Goal: Task Accomplishment & Management: Manage account settings

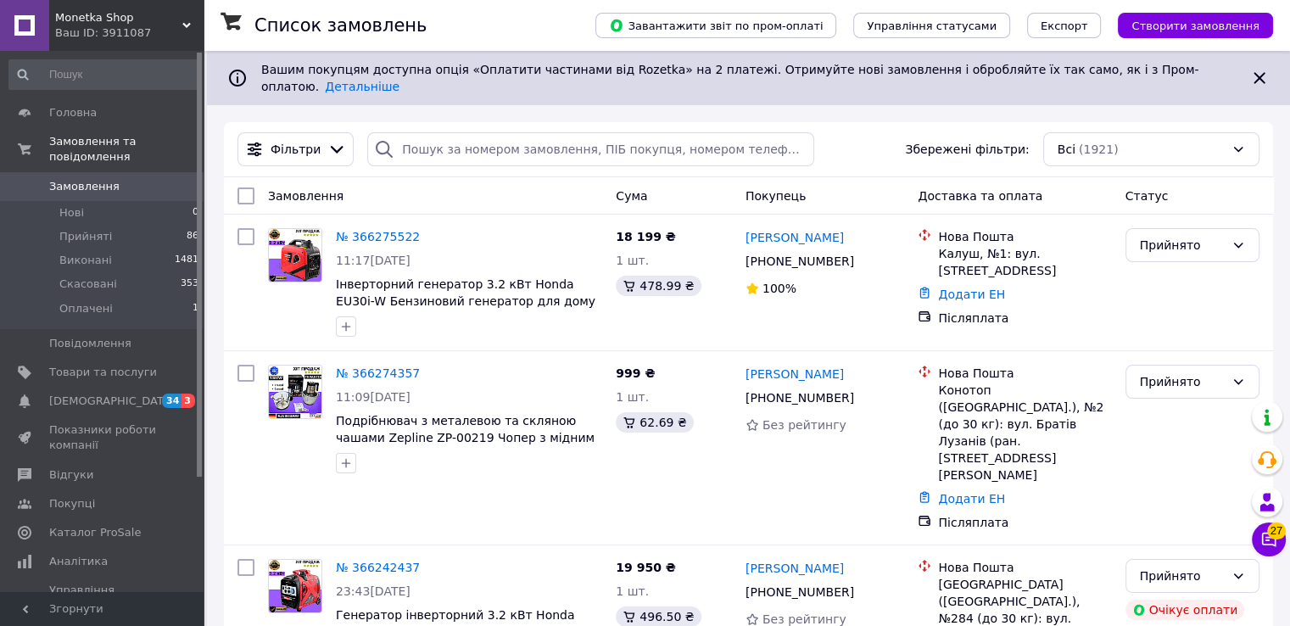
click at [73, 179] on link "Замовлення 0" at bounding box center [104, 186] width 209 height 29
click at [72, 365] on span "Товари та послуги" at bounding box center [103, 372] width 108 height 15
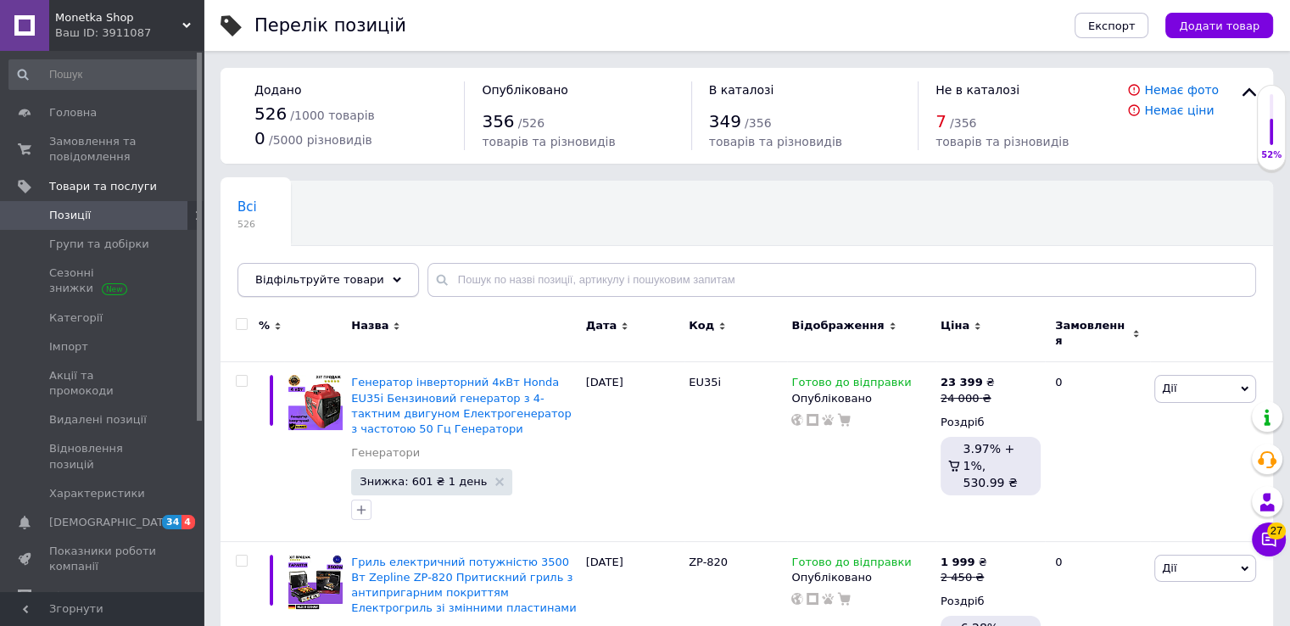
click at [383, 273] on div "Відфільтруйте товари" at bounding box center [329, 280] width 182 height 34
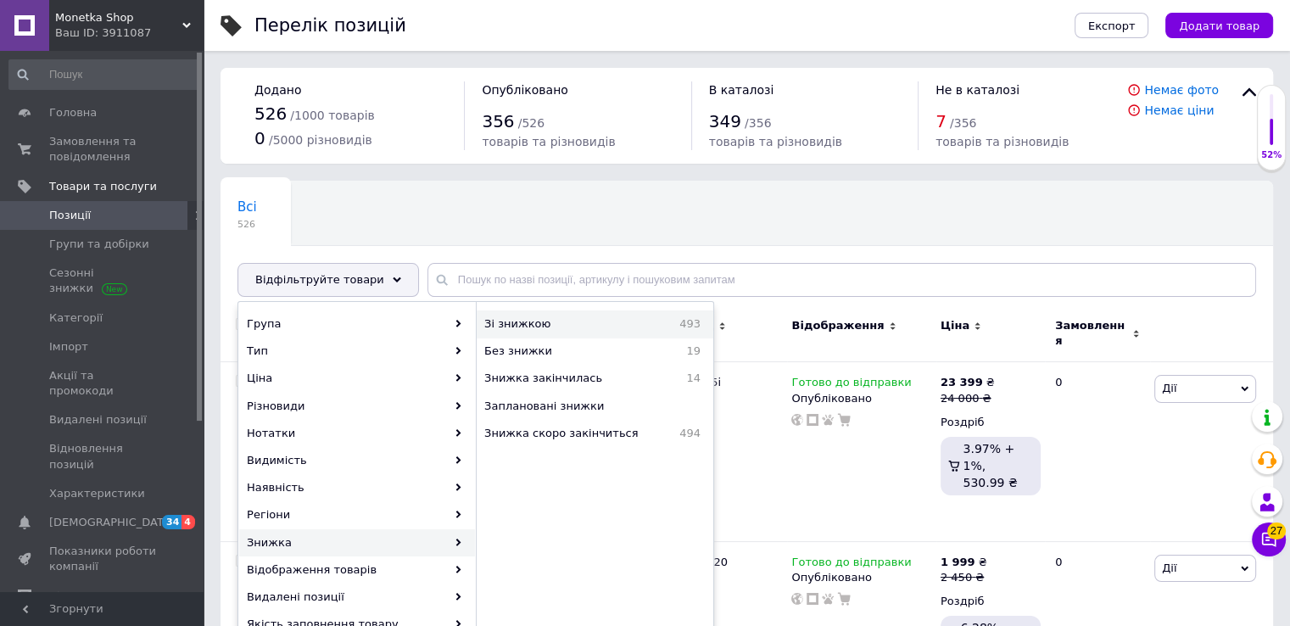
click at [534, 320] on span "Зі знижкою" at bounding box center [559, 323] width 150 height 15
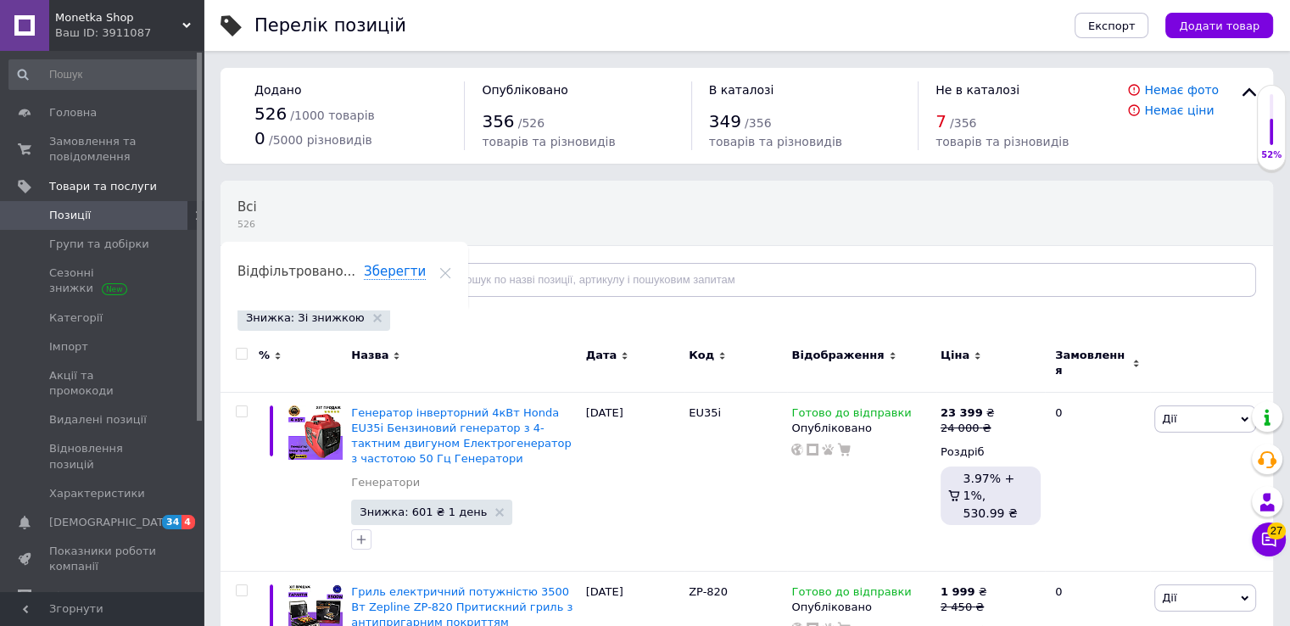
click at [238, 355] on input "checkbox" at bounding box center [241, 354] width 11 height 11
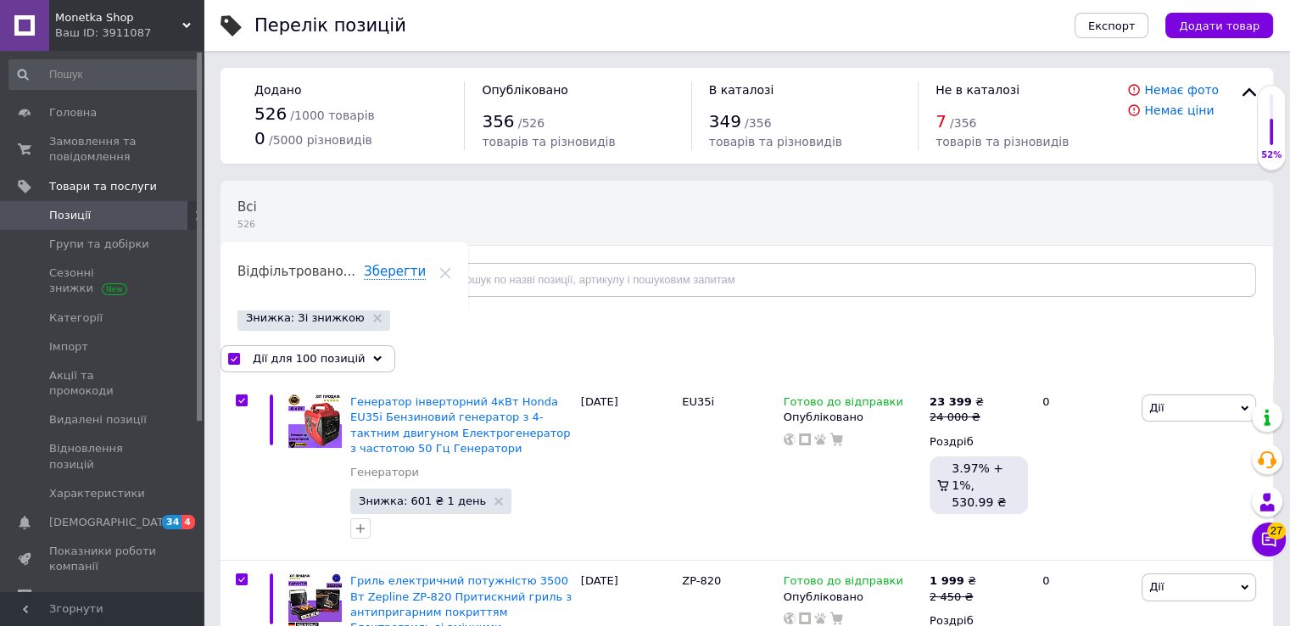
checkbox input "true"
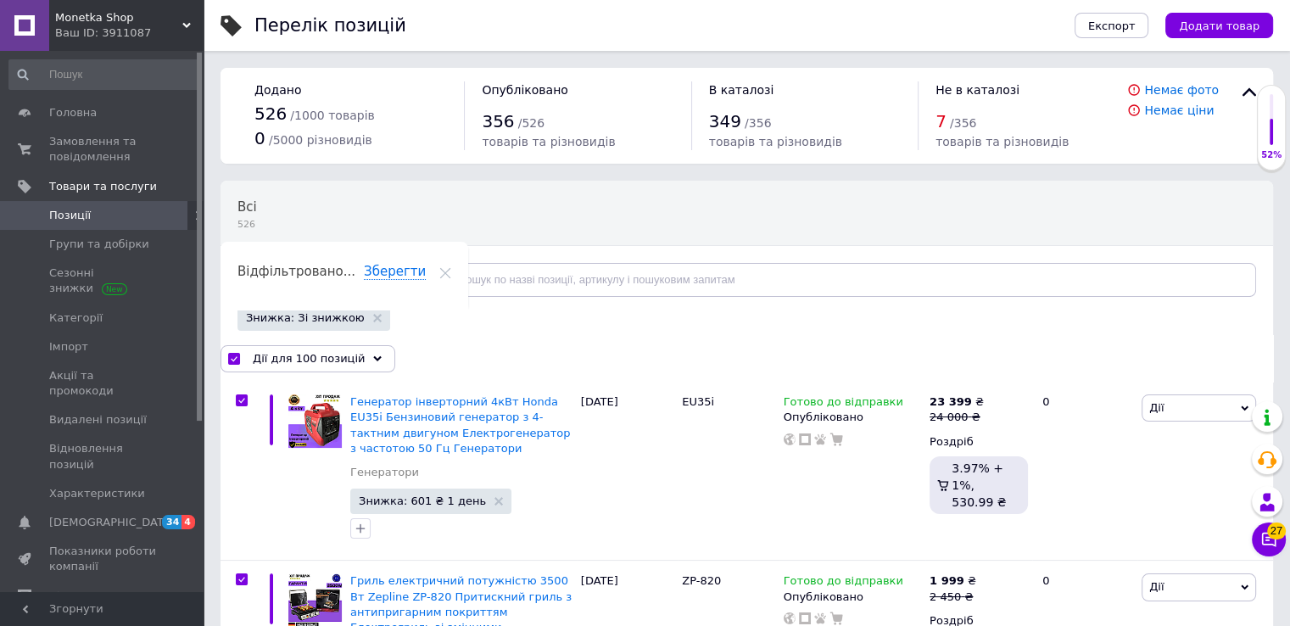
checkbox input "true"
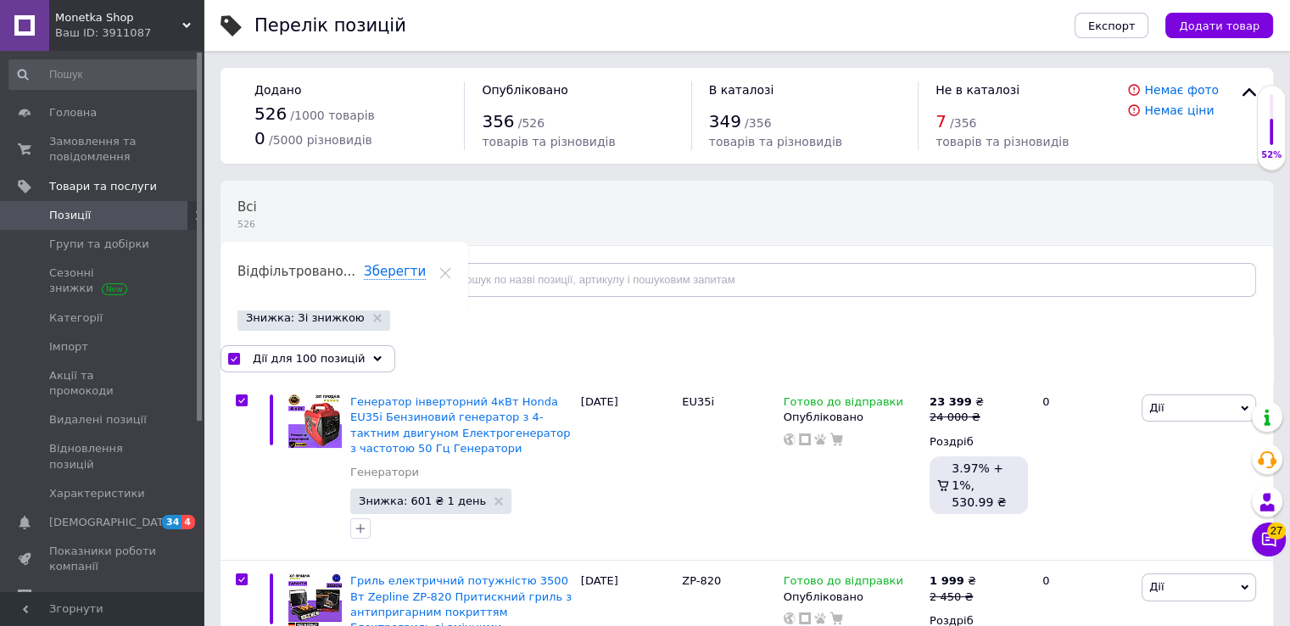
checkbox input "true"
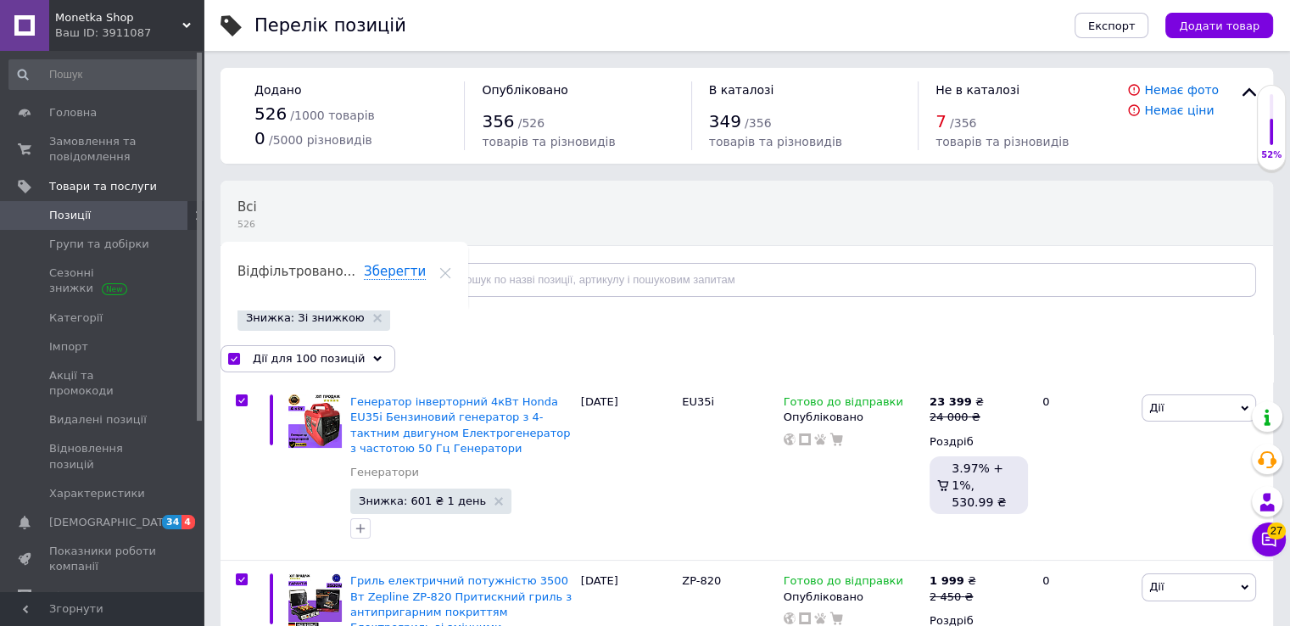
checkbox input "true"
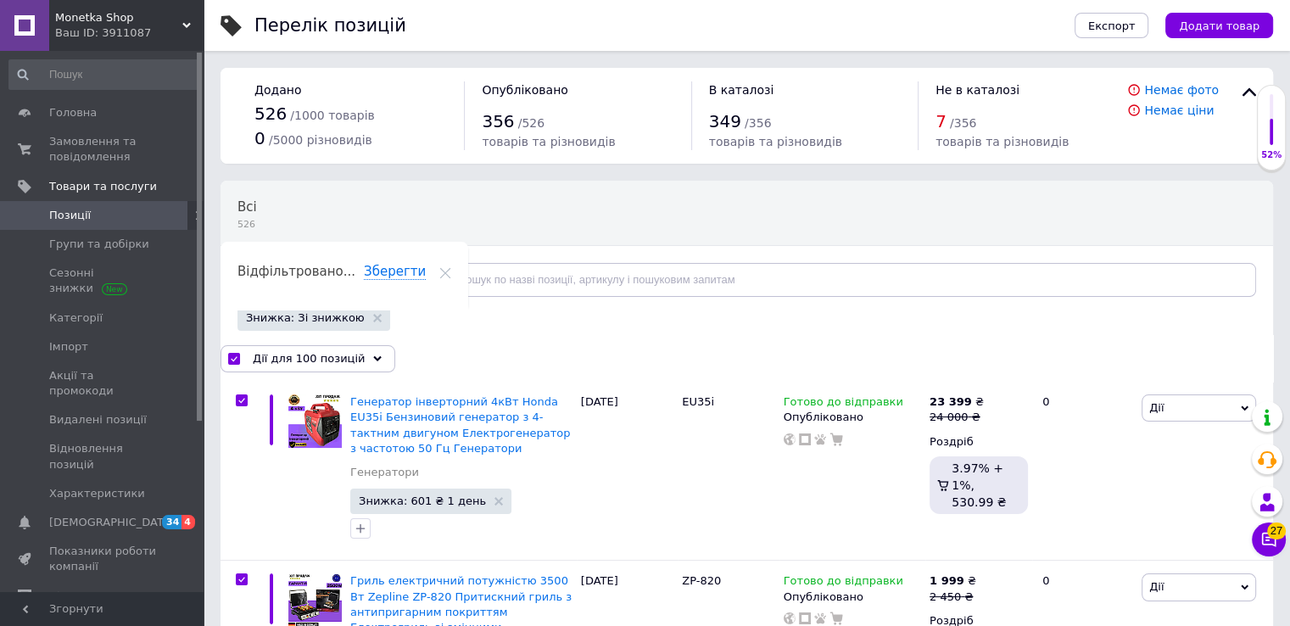
checkbox input "true"
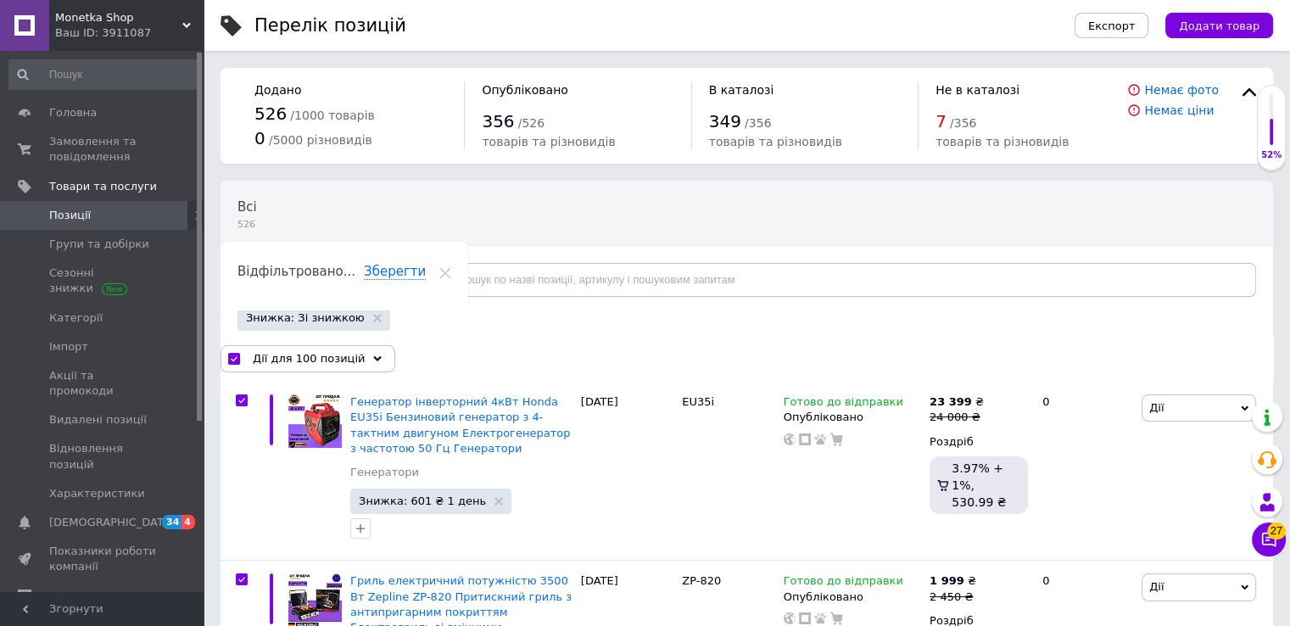
checkbox input "true"
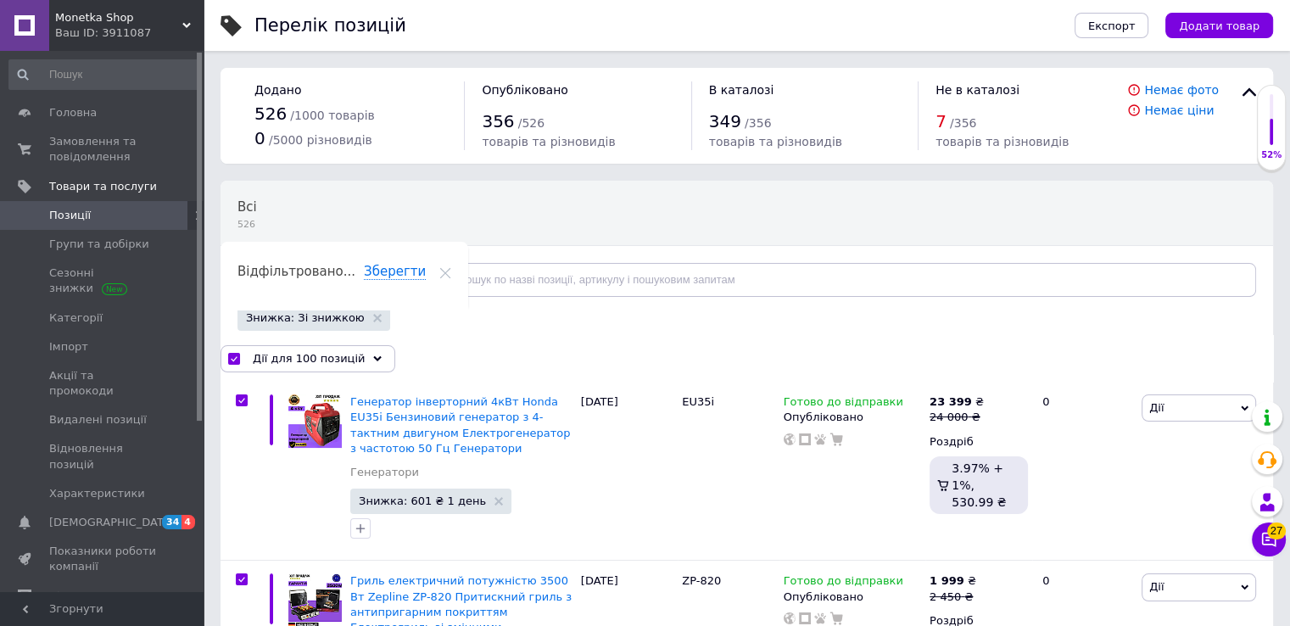
checkbox input "true"
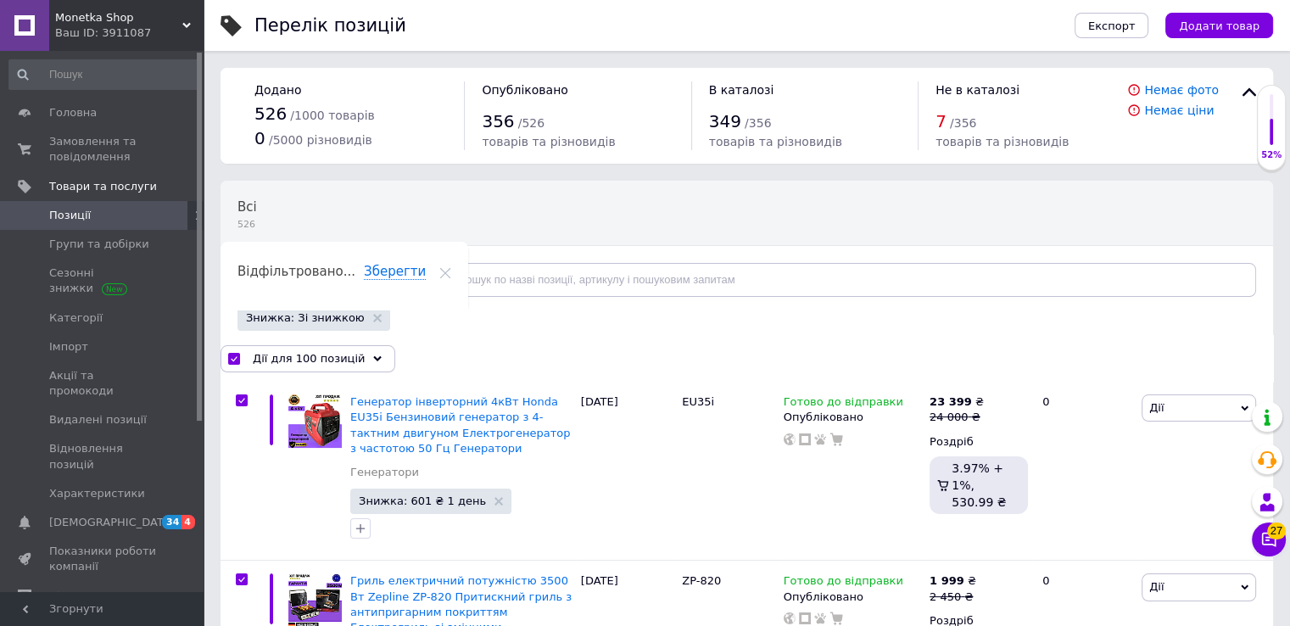
checkbox input "true"
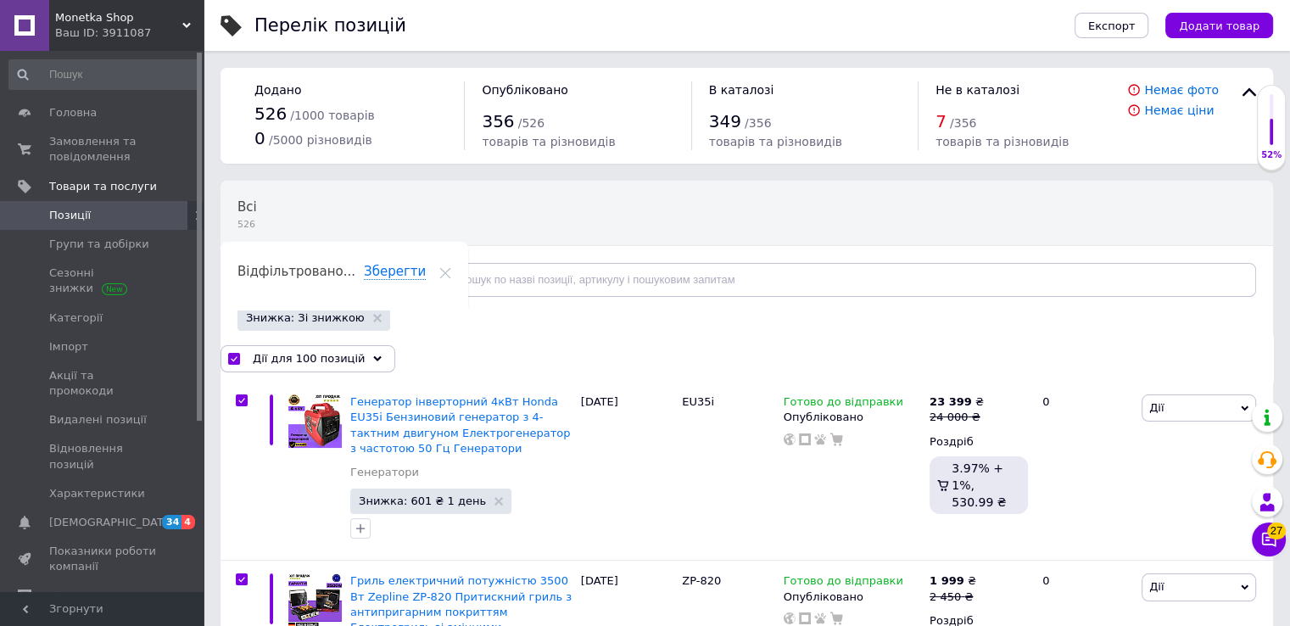
checkbox input "true"
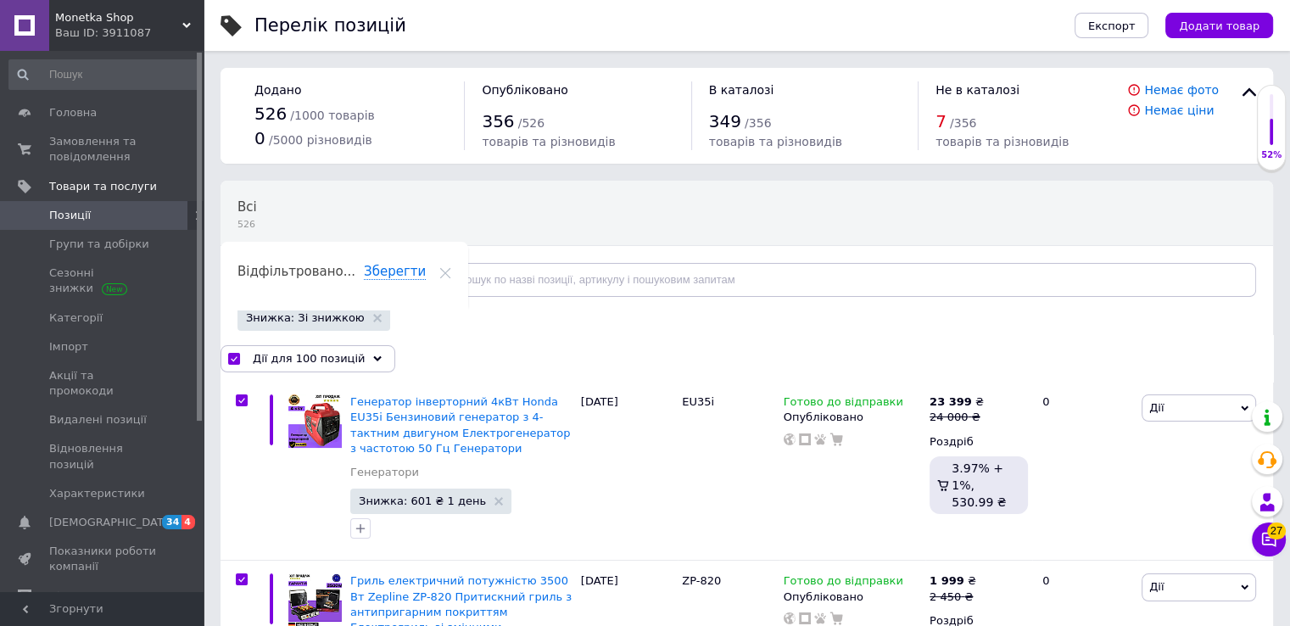
checkbox input "true"
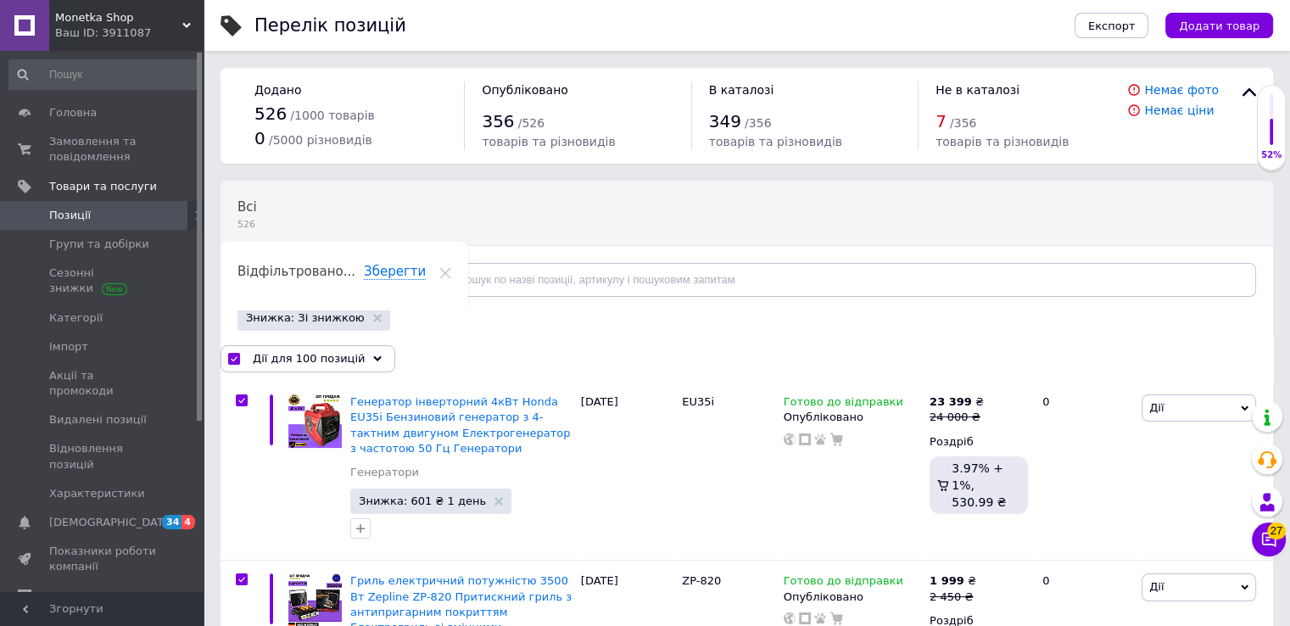
checkbox input "true"
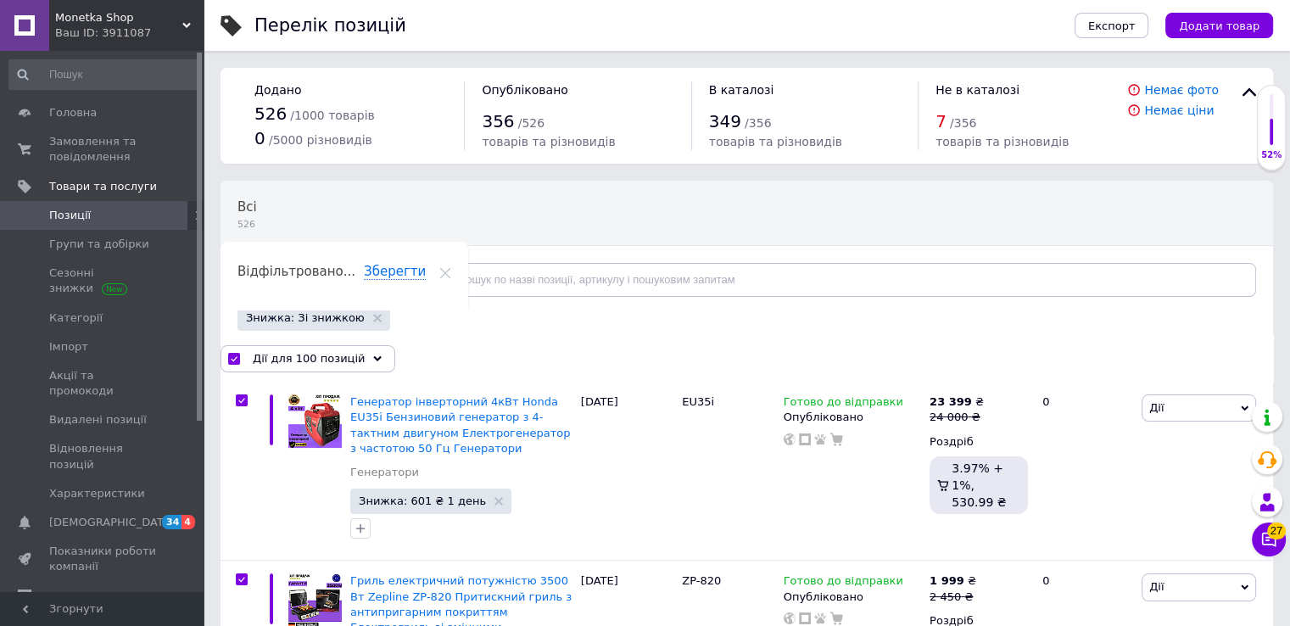
checkbox input "true"
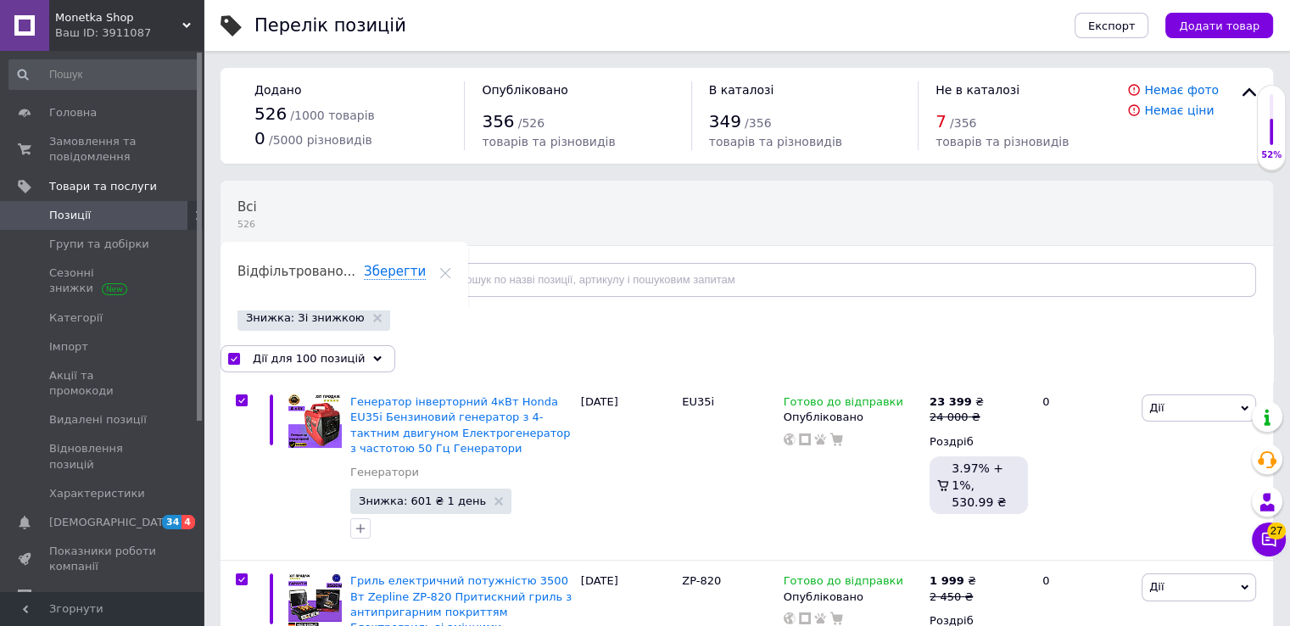
checkbox input "true"
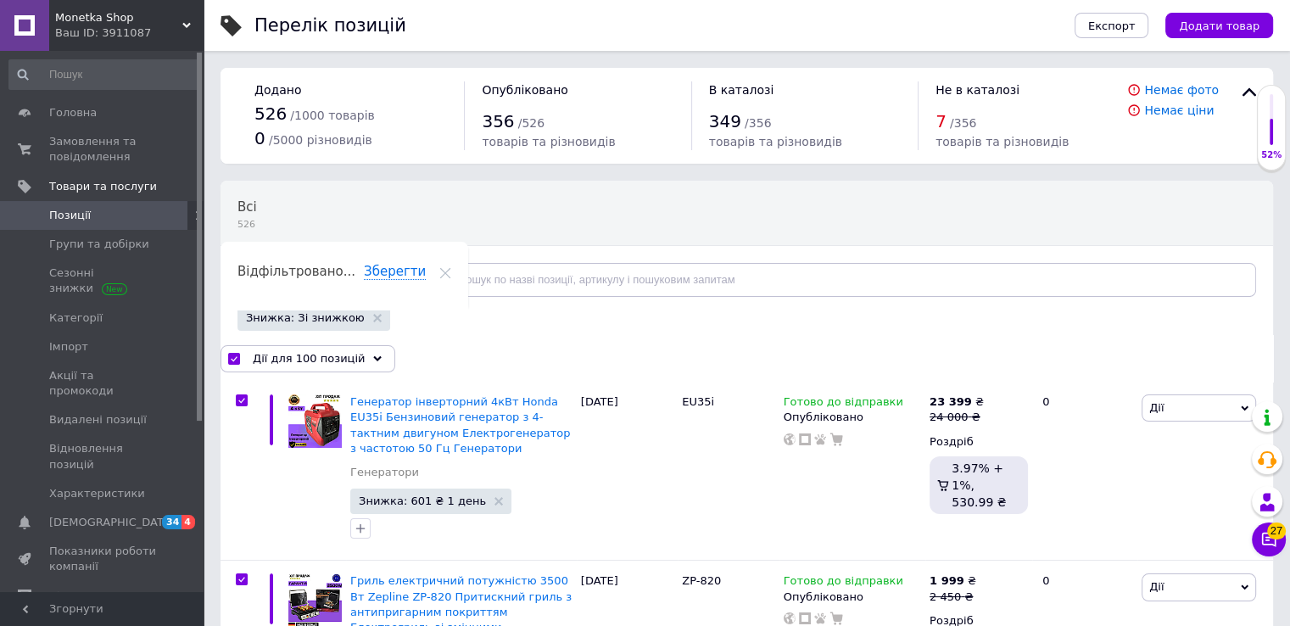
checkbox input "true"
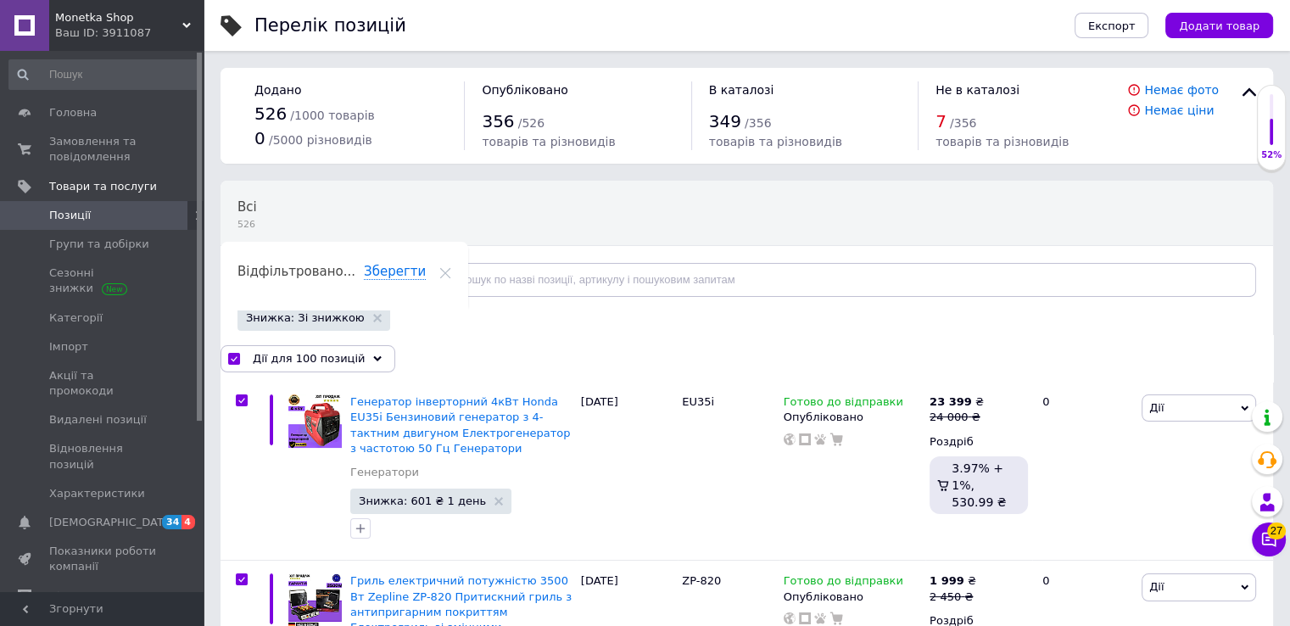
checkbox input "true"
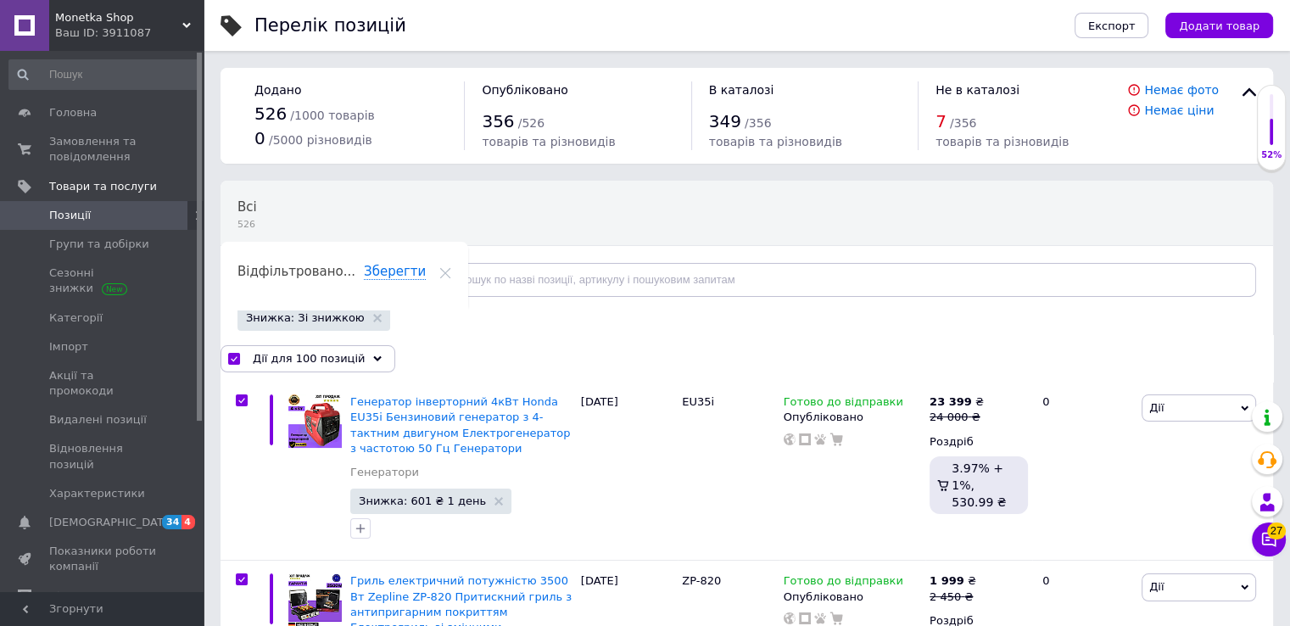
checkbox input "true"
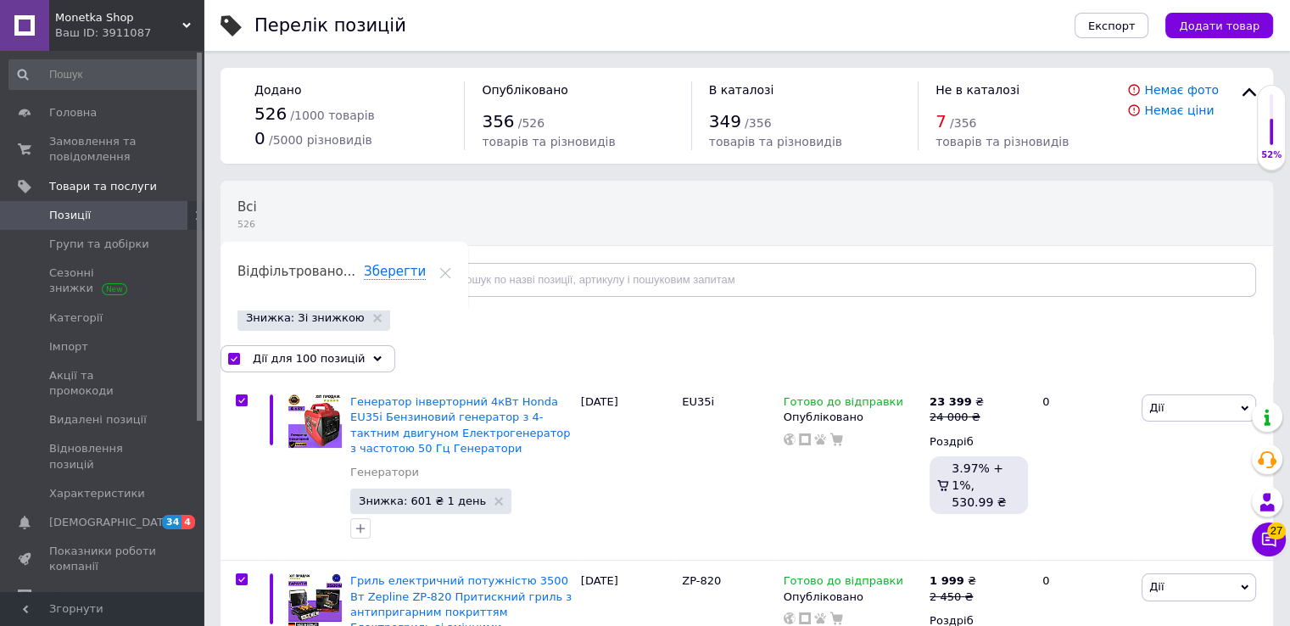
checkbox input "true"
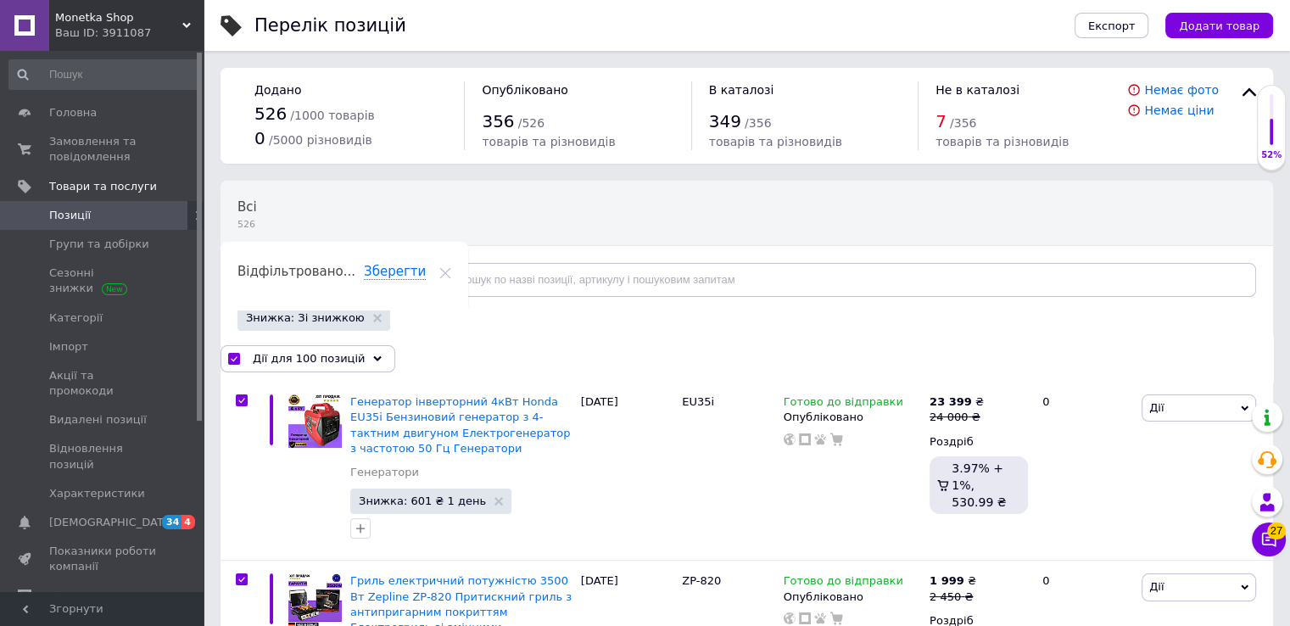
checkbox input "true"
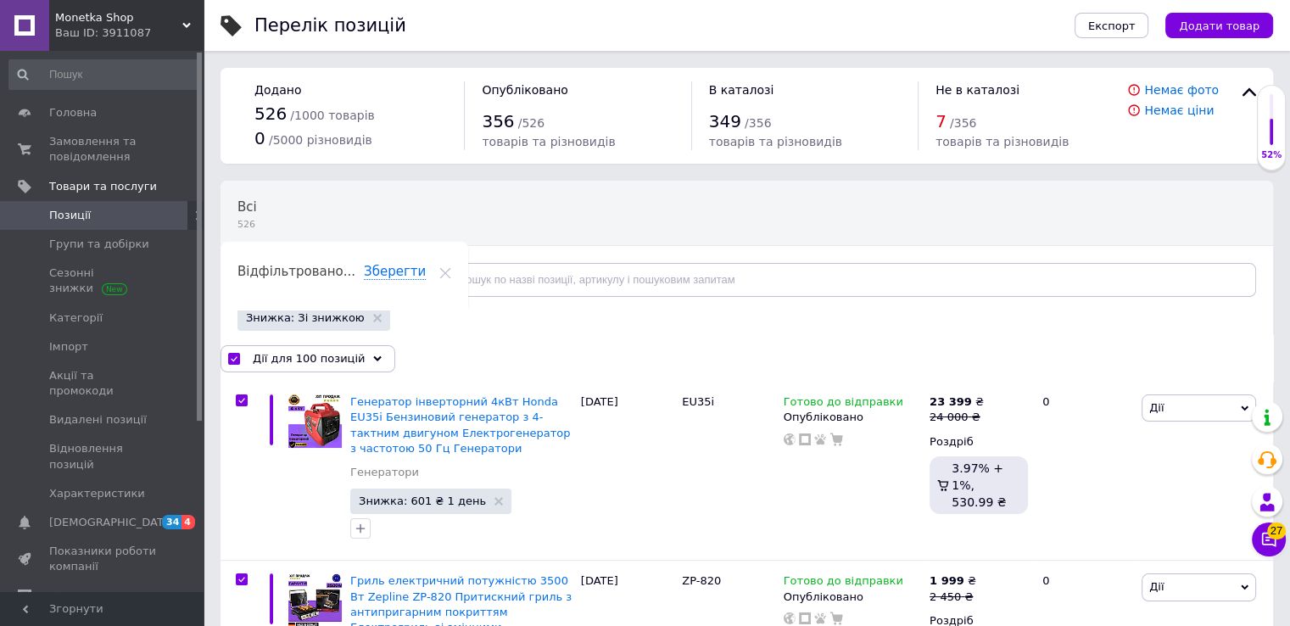
checkbox input "true"
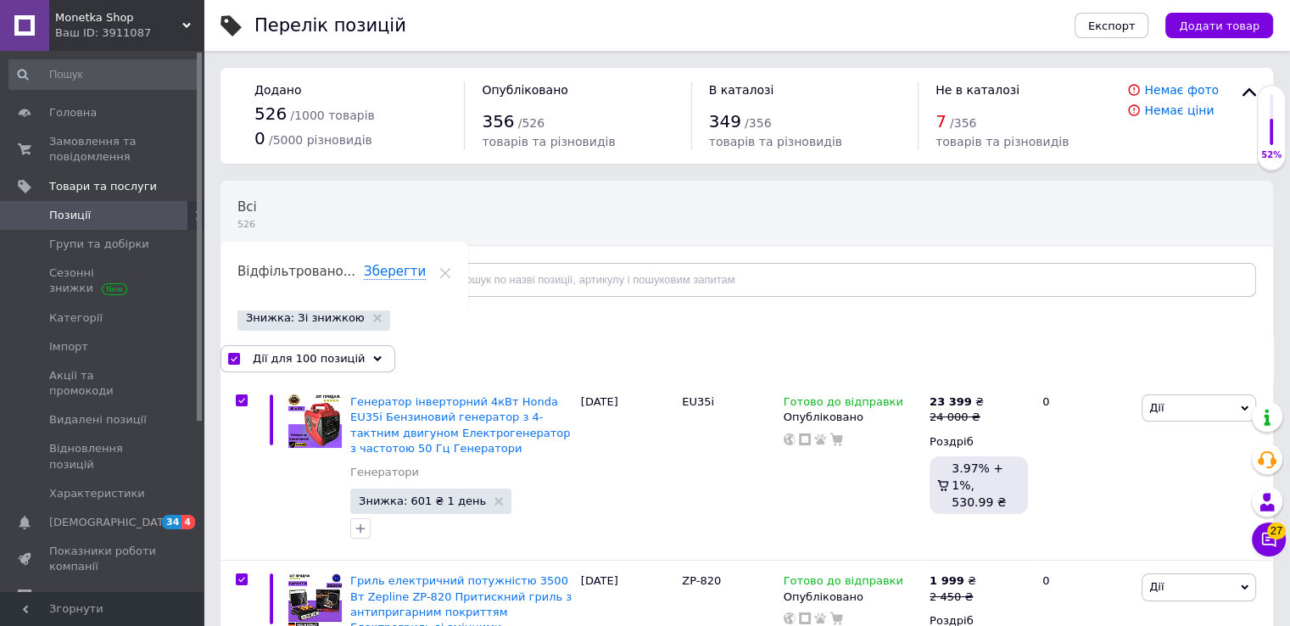
checkbox input "true"
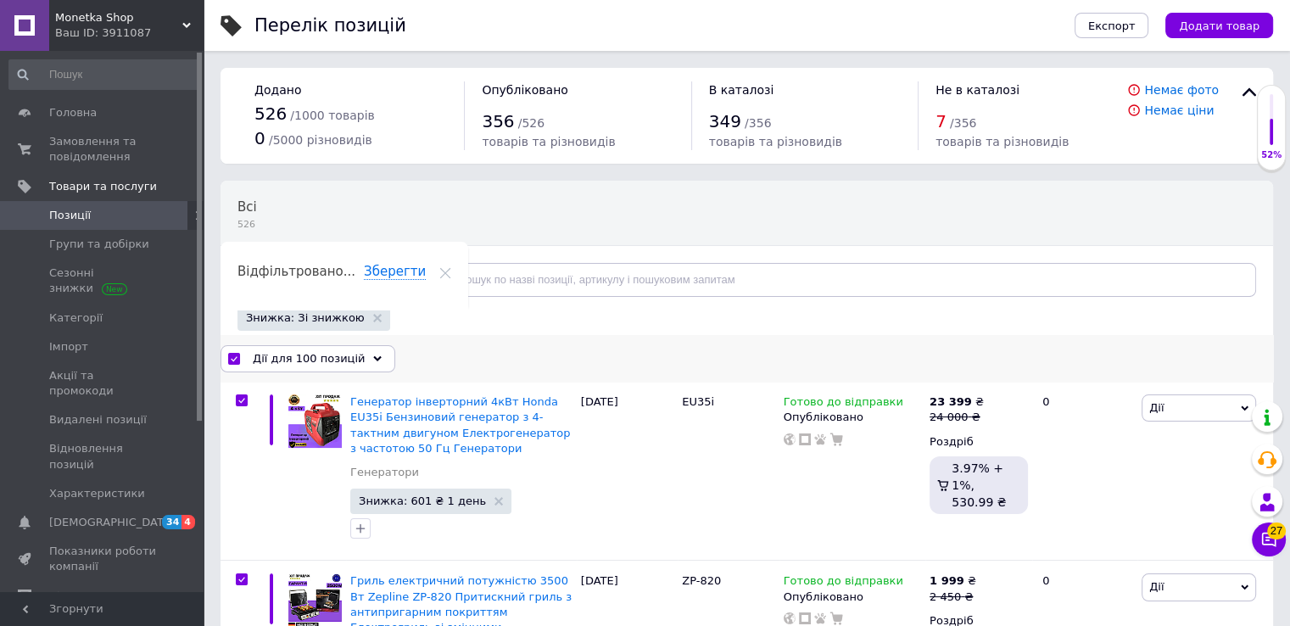
click at [348, 351] on span "Дії для 100 позицій" at bounding box center [309, 358] width 112 height 15
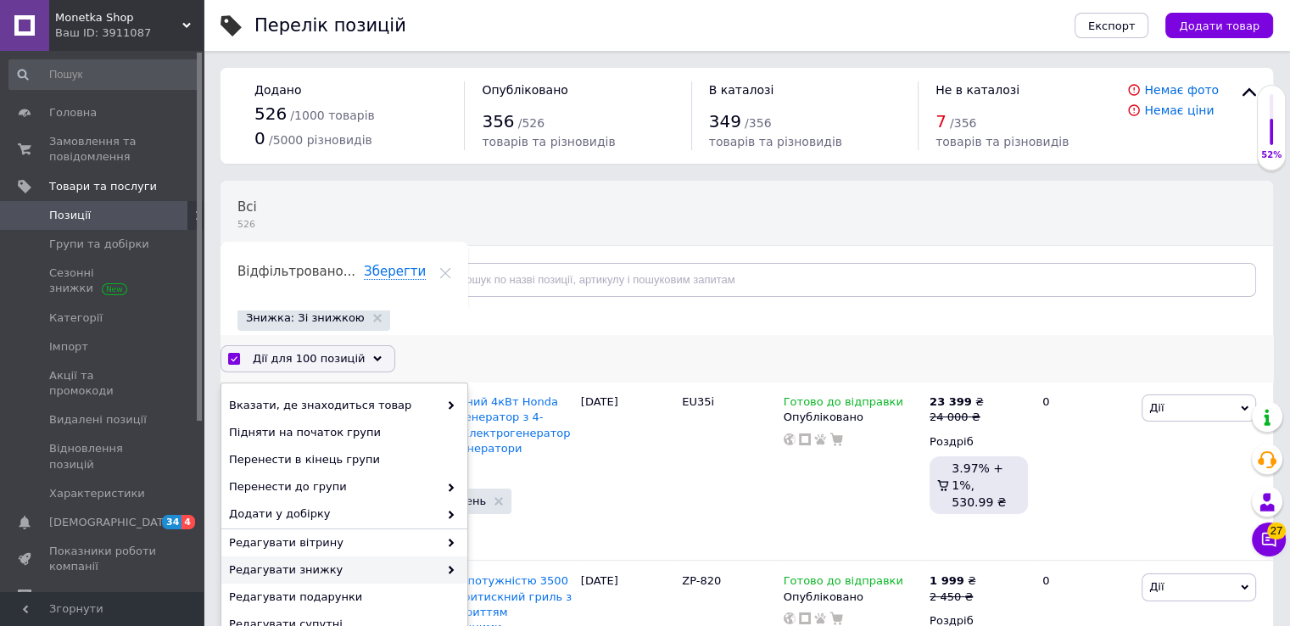
click at [329, 569] on span "Редагувати знижку" at bounding box center [334, 570] width 210 height 15
click at [419, 563] on span "Редагувати знижку" at bounding box center [334, 570] width 210 height 15
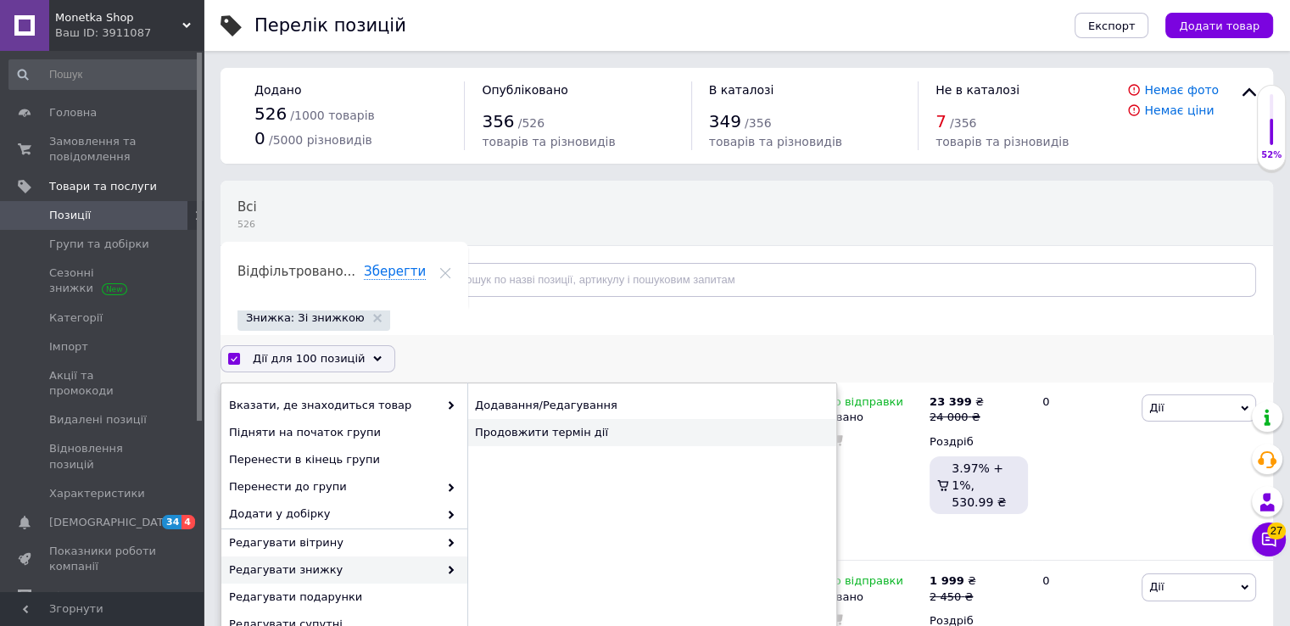
click at [573, 432] on div "Продовжити термін дії" at bounding box center [651, 432] width 369 height 27
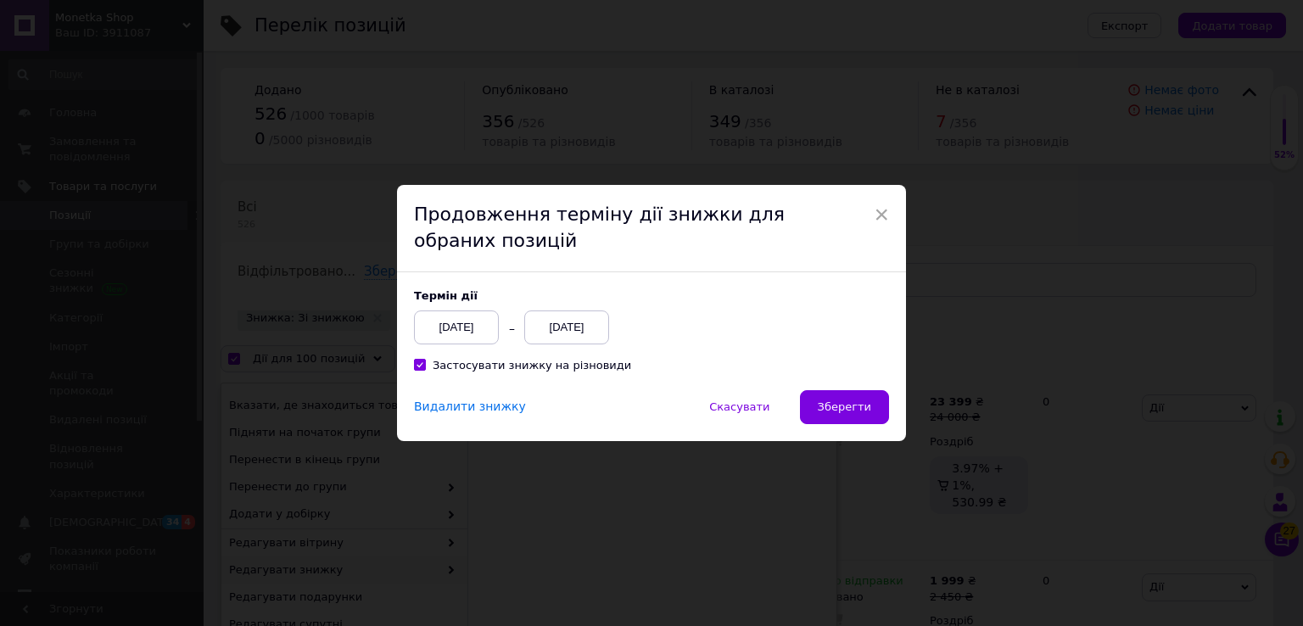
click at [557, 322] on div "12.10.2025" at bounding box center [566, 328] width 85 height 34
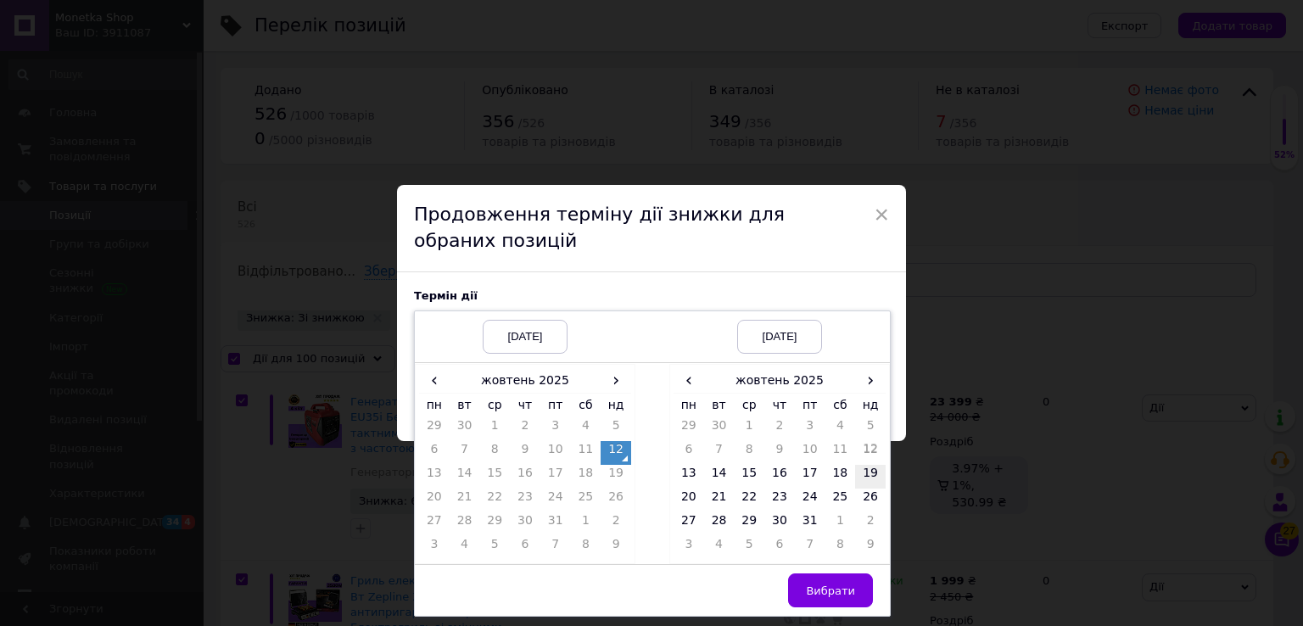
click at [876, 465] on td "19" at bounding box center [870, 477] width 31 height 24
click at [838, 591] on span "Вибрати" at bounding box center [830, 591] width 49 height 13
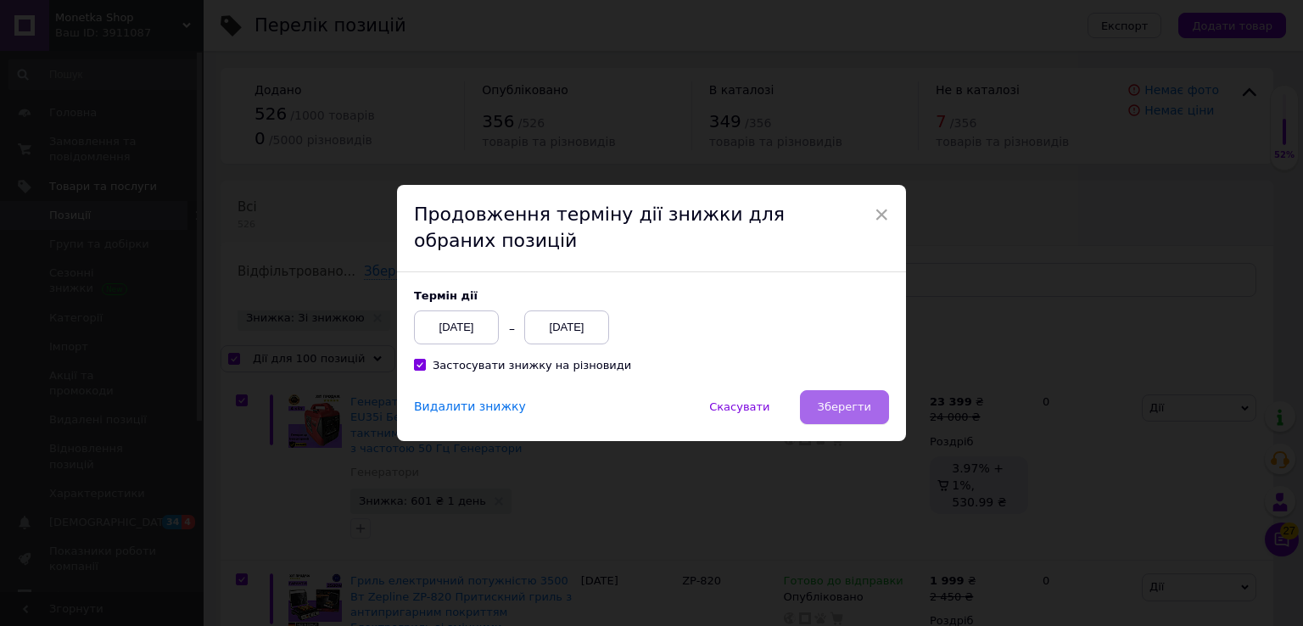
click at [865, 403] on span "Зберегти" at bounding box center [844, 406] width 53 height 13
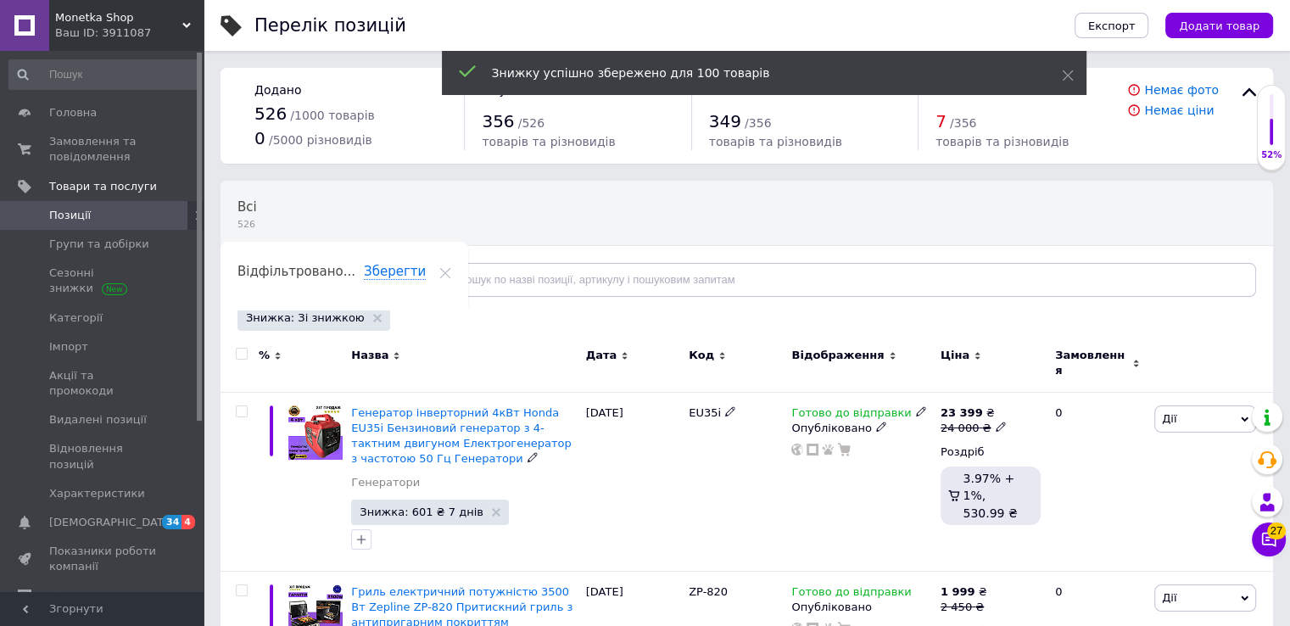
checkbox input "false"
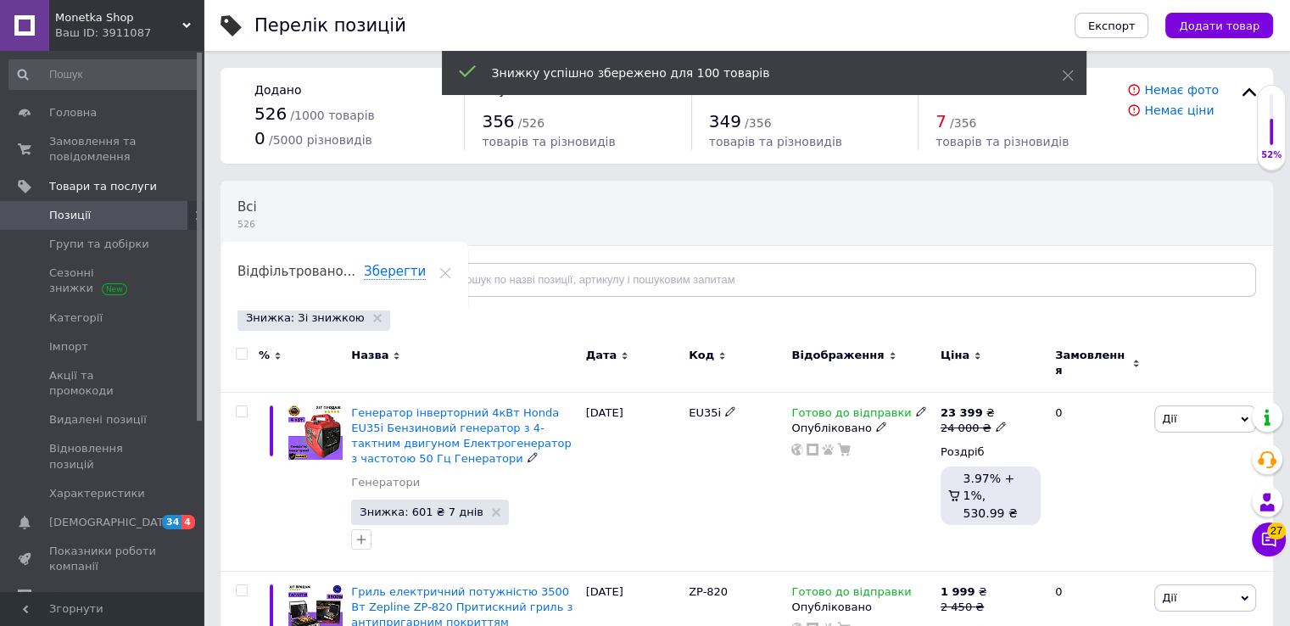
checkbox input "false"
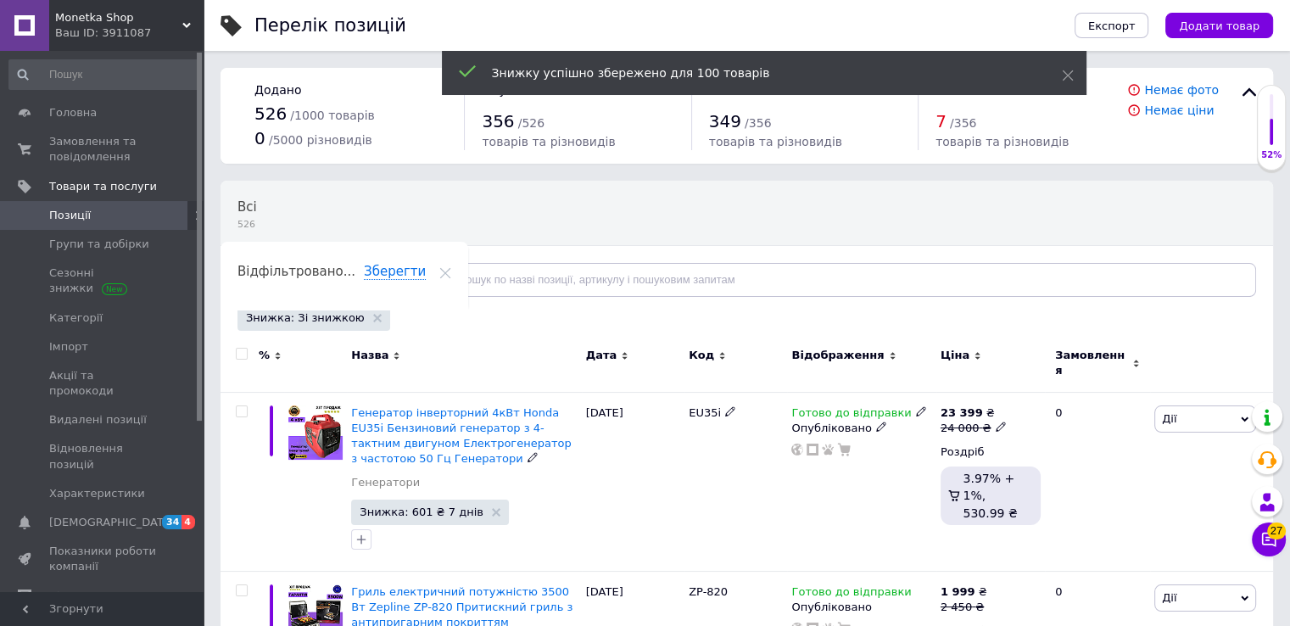
checkbox input "false"
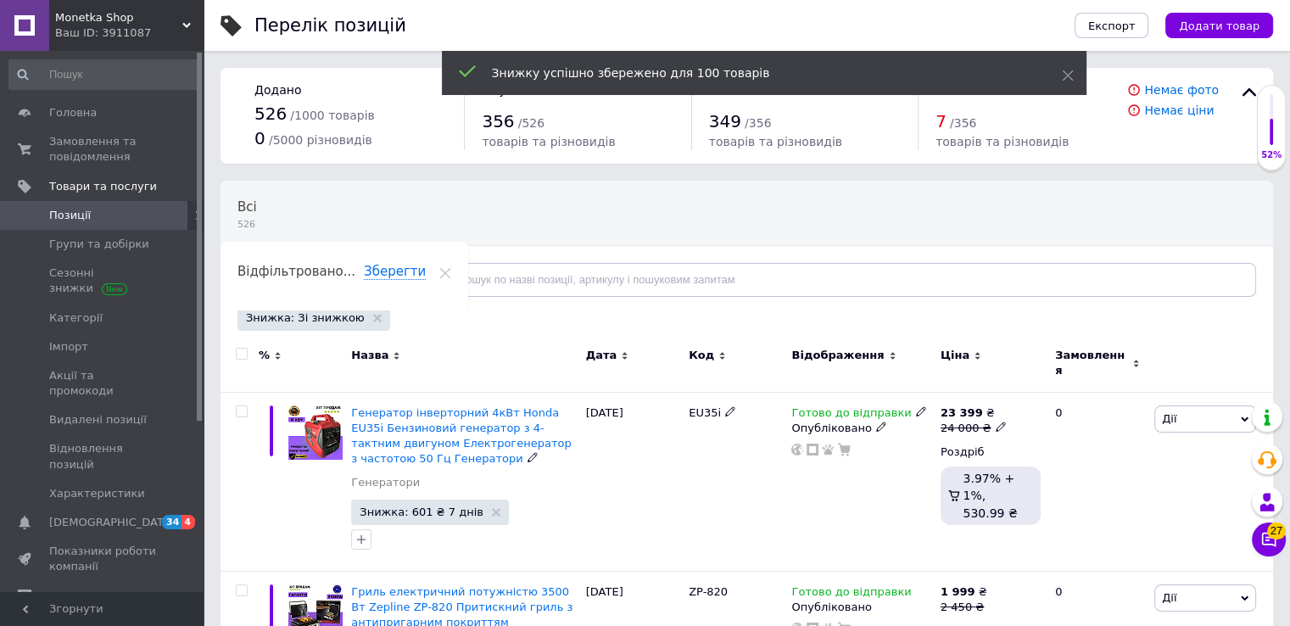
checkbox input "false"
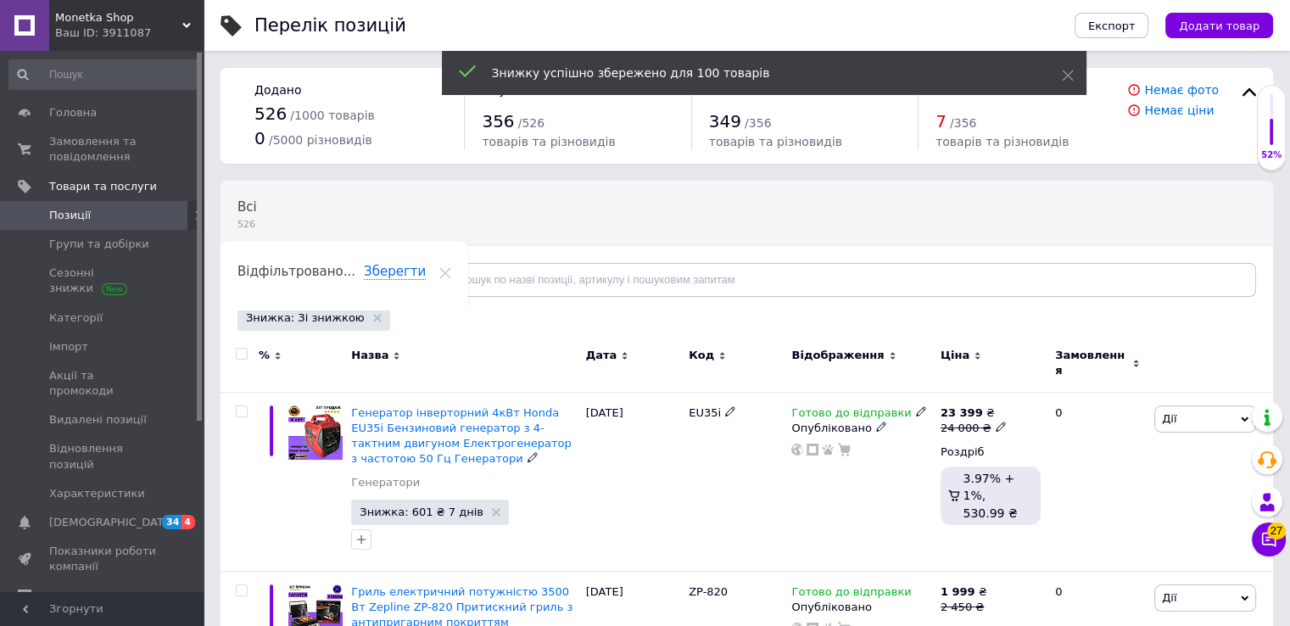
checkbox input "false"
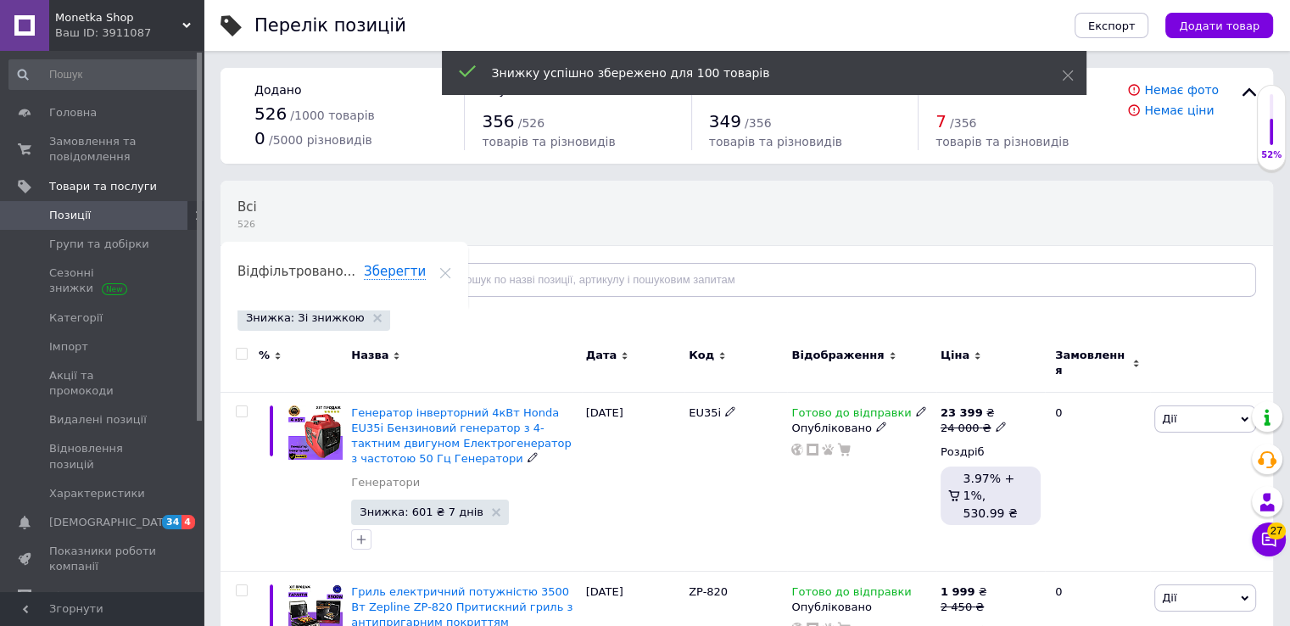
checkbox input "false"
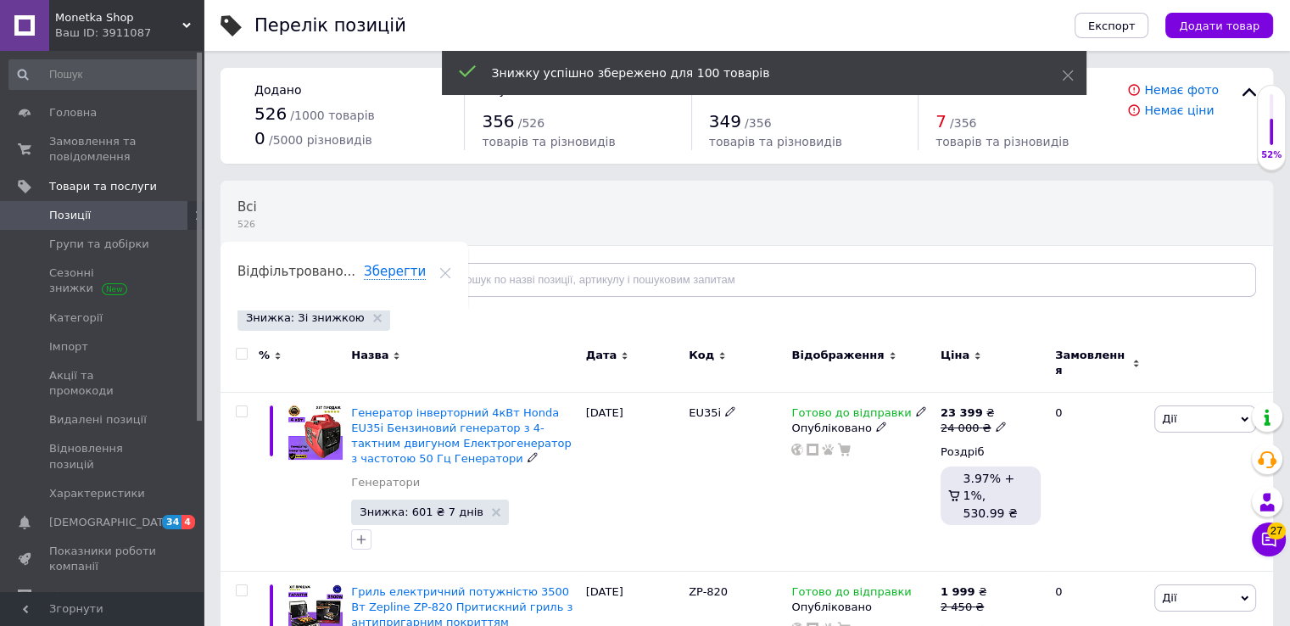
checkbox input "false"
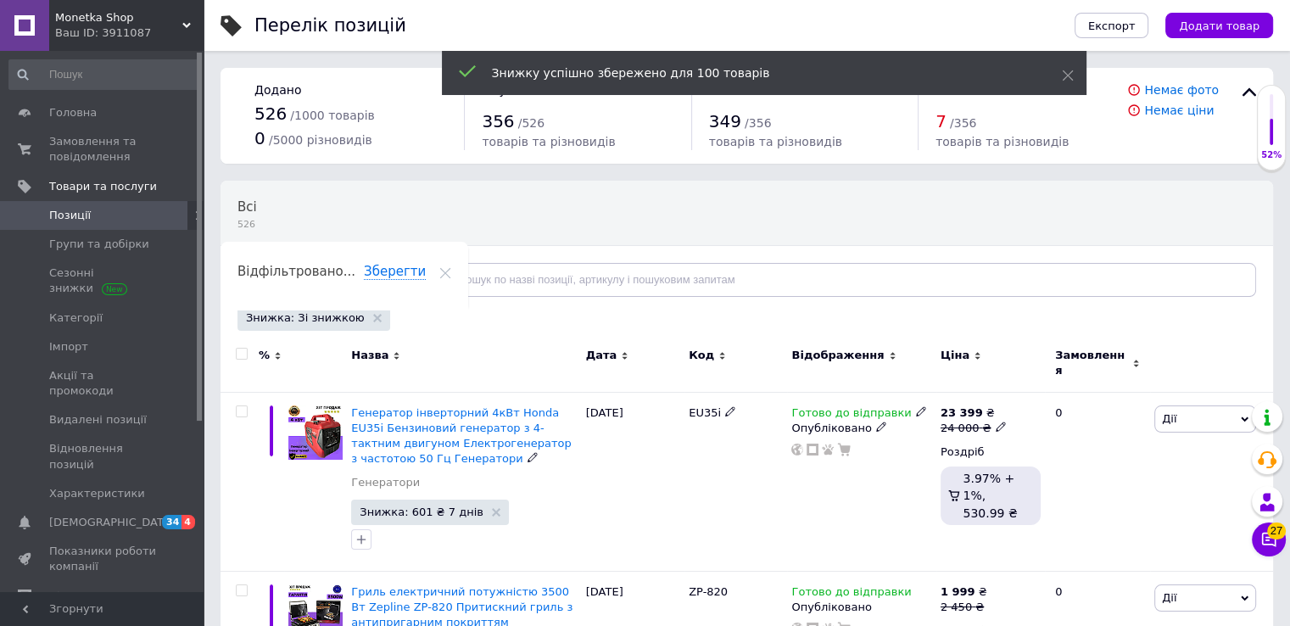
checkbox input "false"
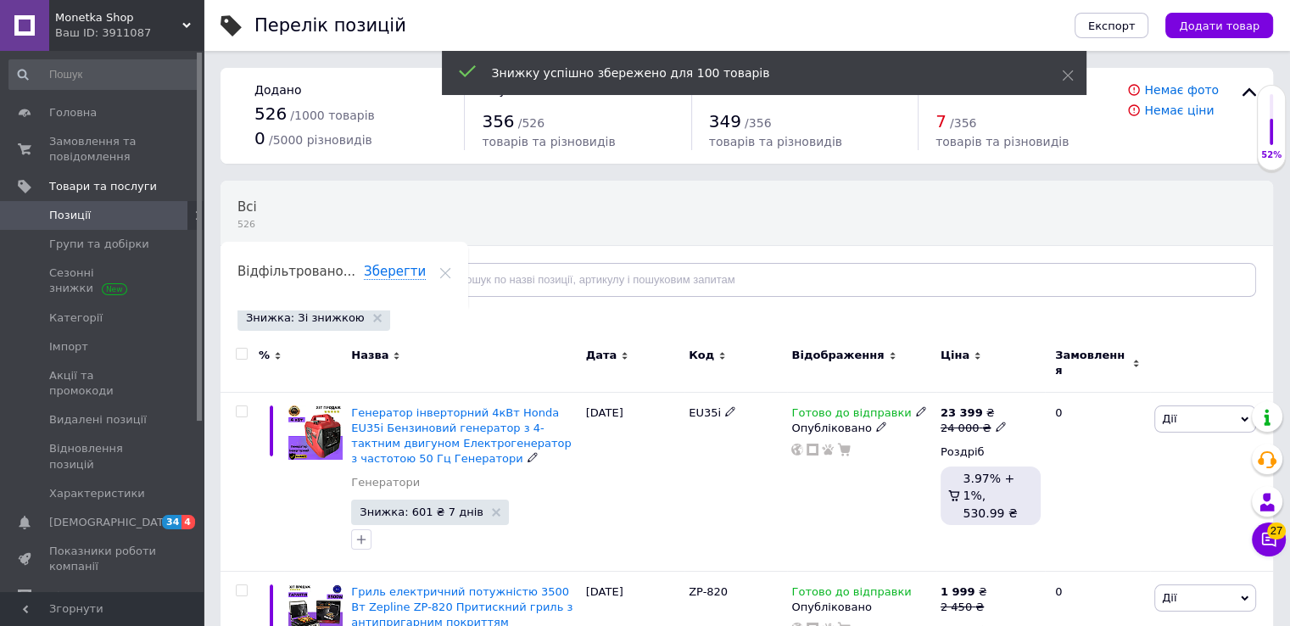
checkbox input "false"
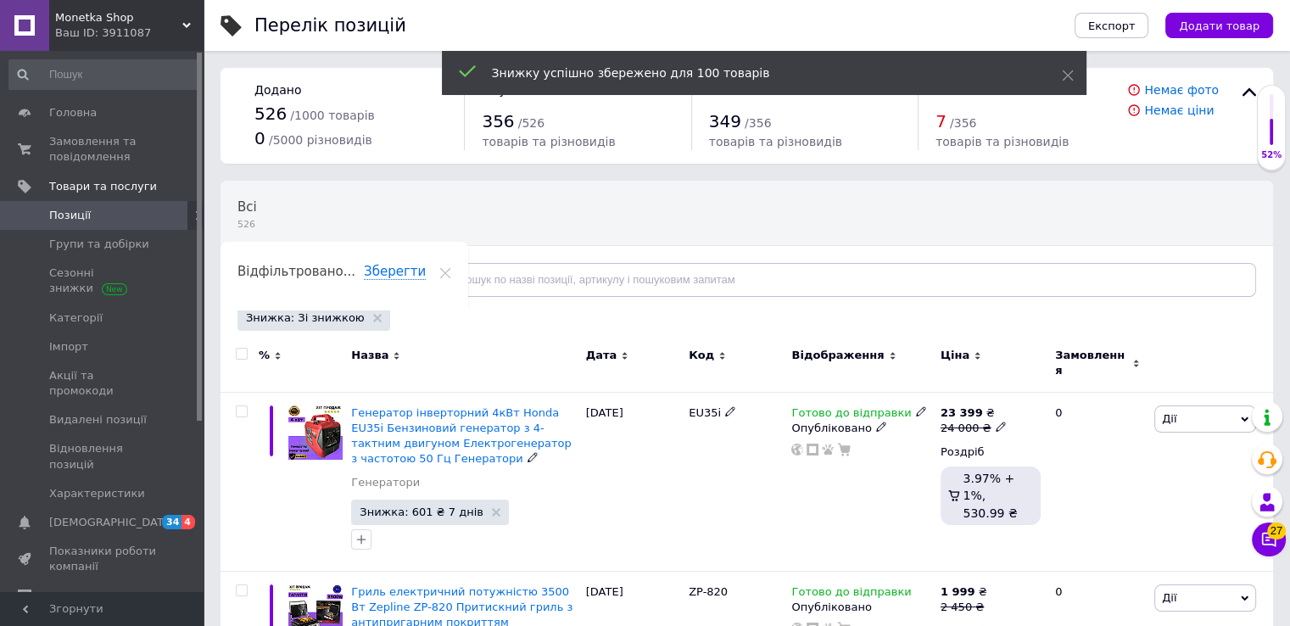
checkbox input "false"
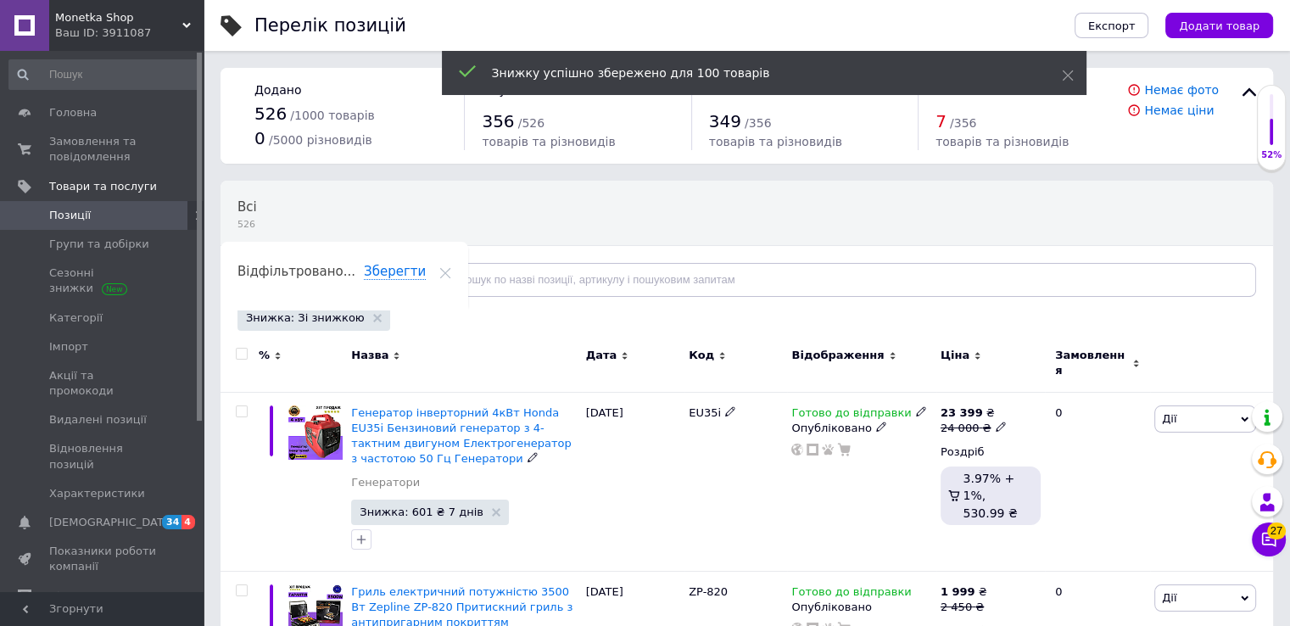
checkbox input "false"
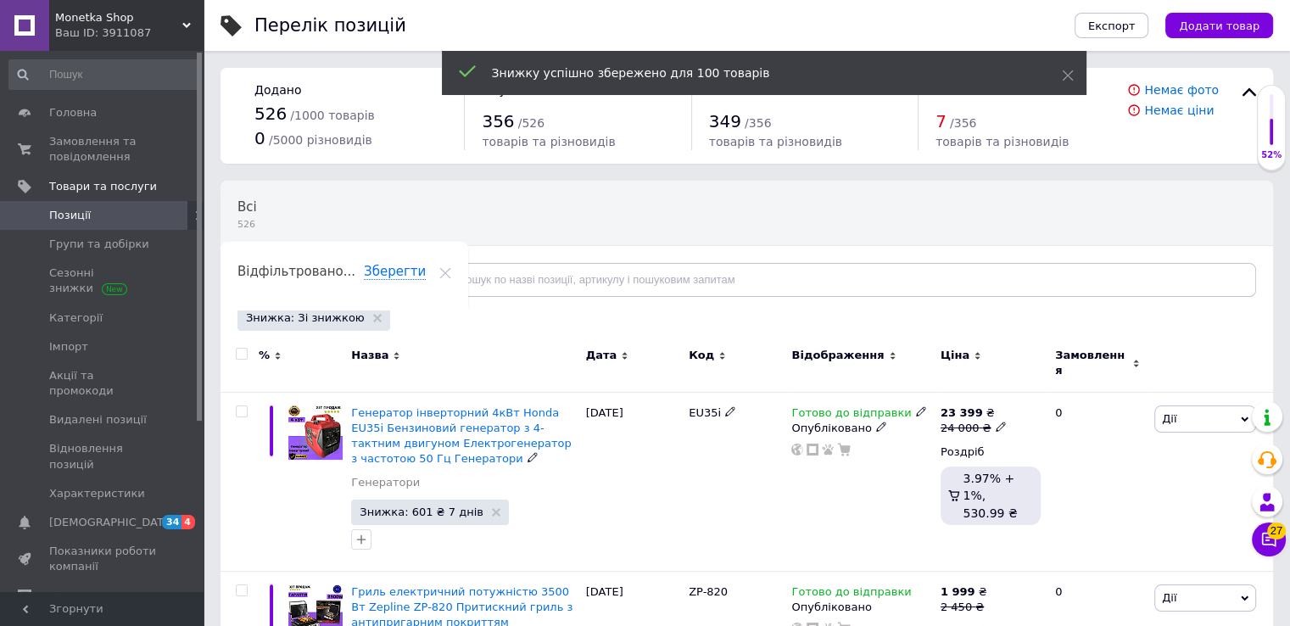
checkbox input "false"
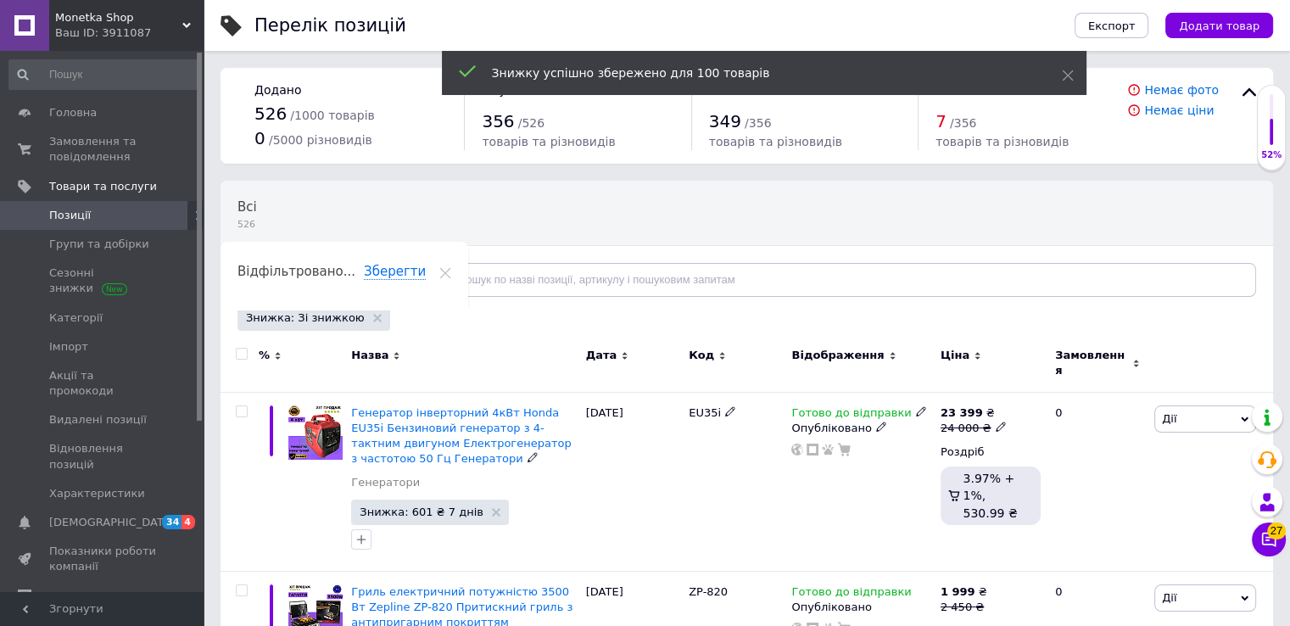
checkbox input "false"
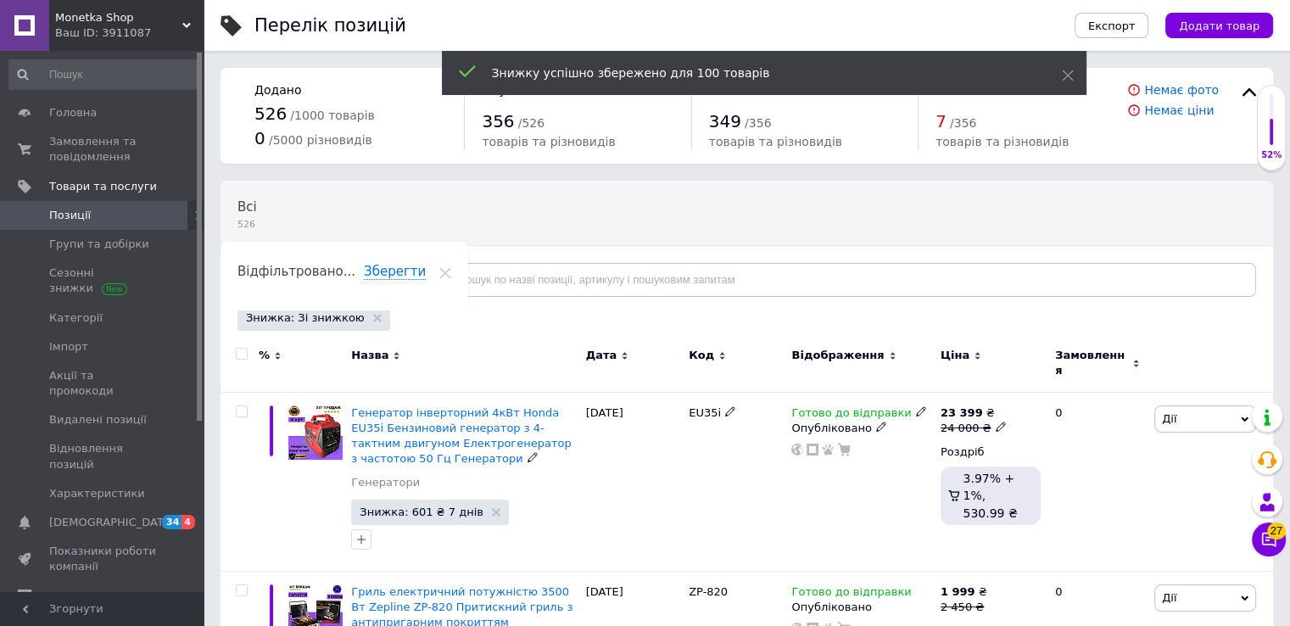
checkbox input "false"
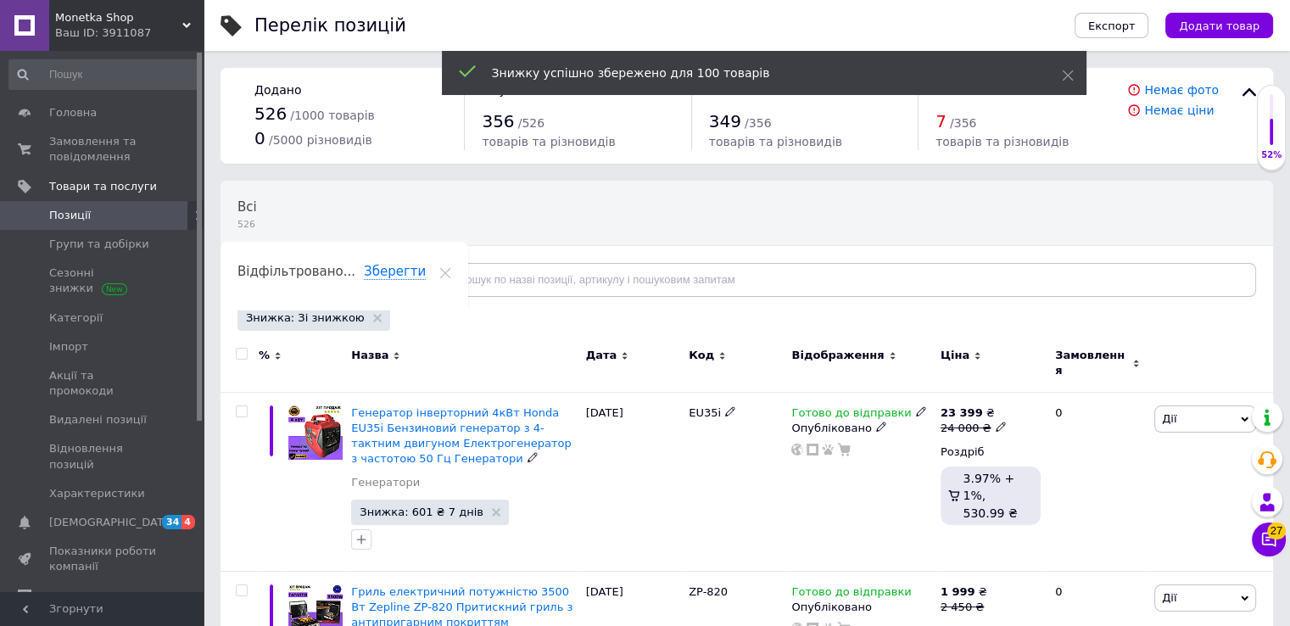
checkbox input "false"
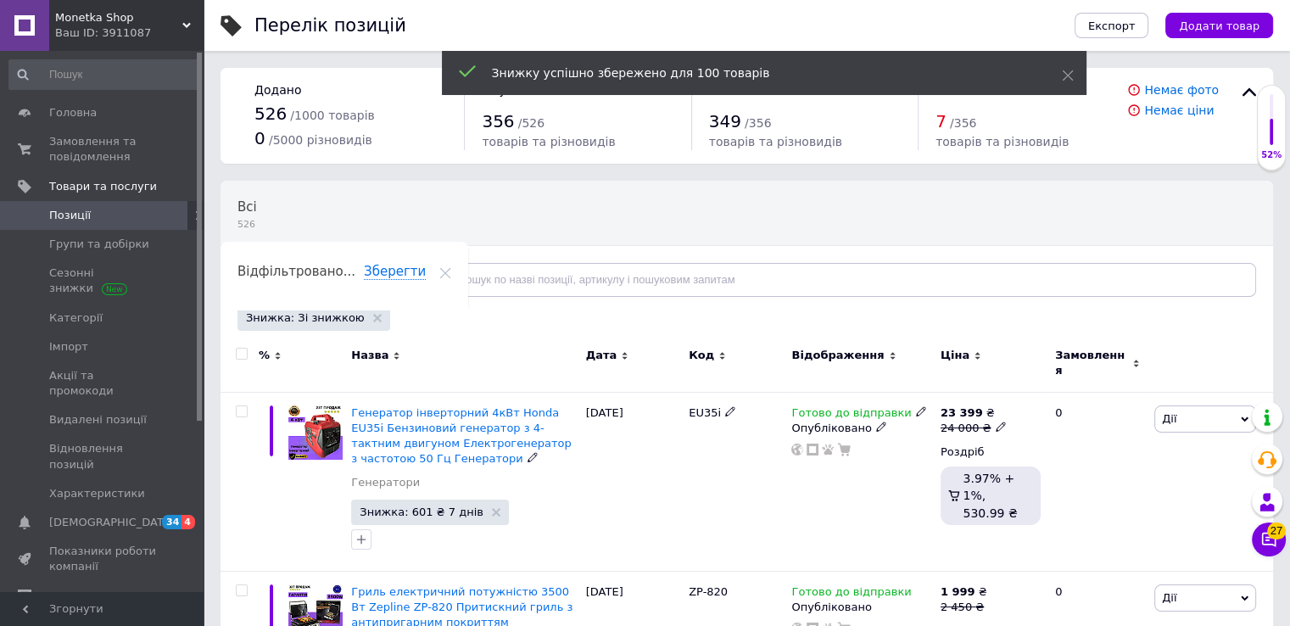
checkbox input "false"
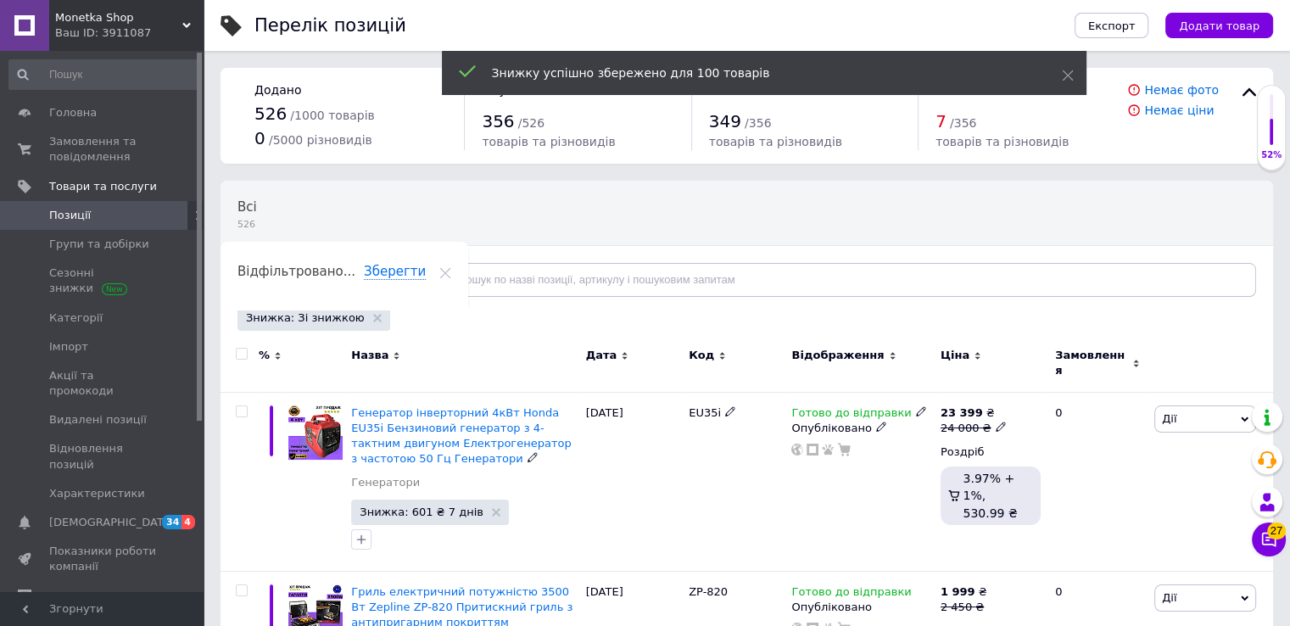
checkbox input "false"
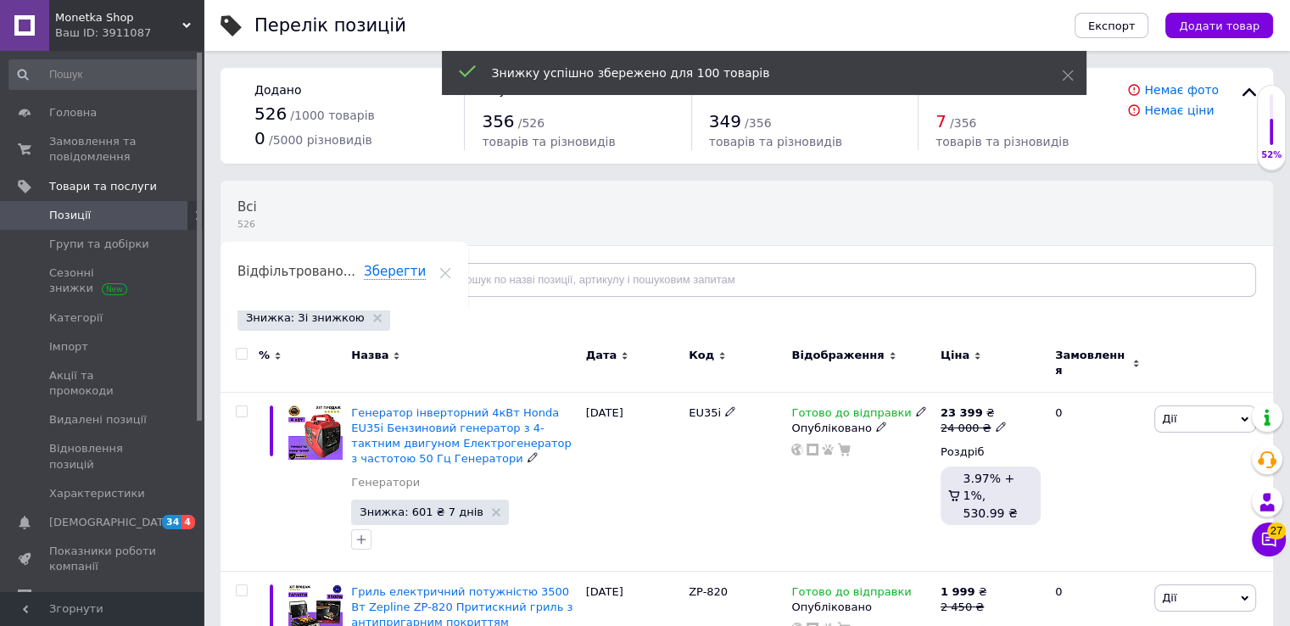
checkbox input "false"
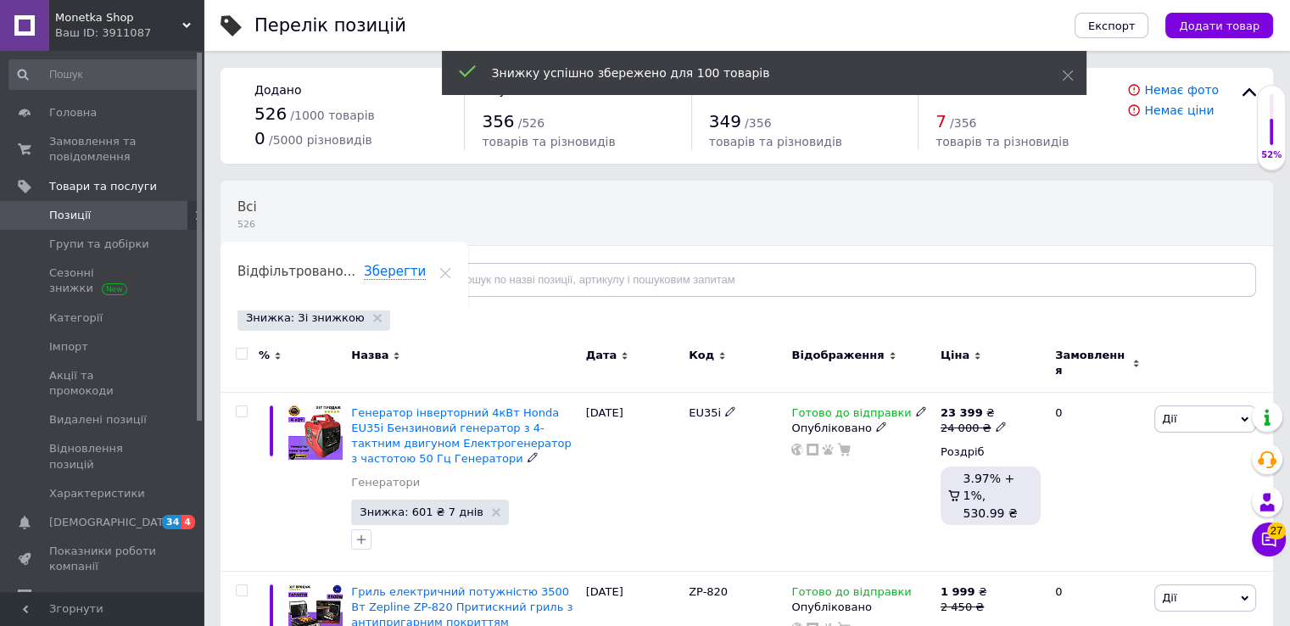
checkbox input "false"
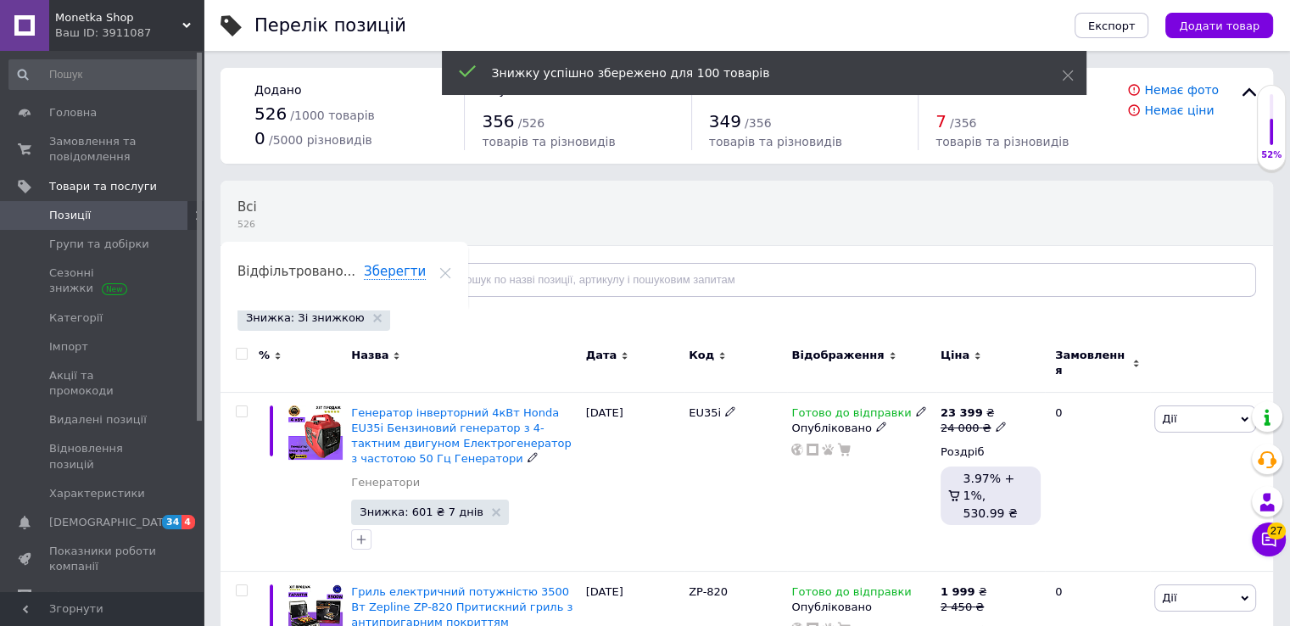
checkbox input "false"
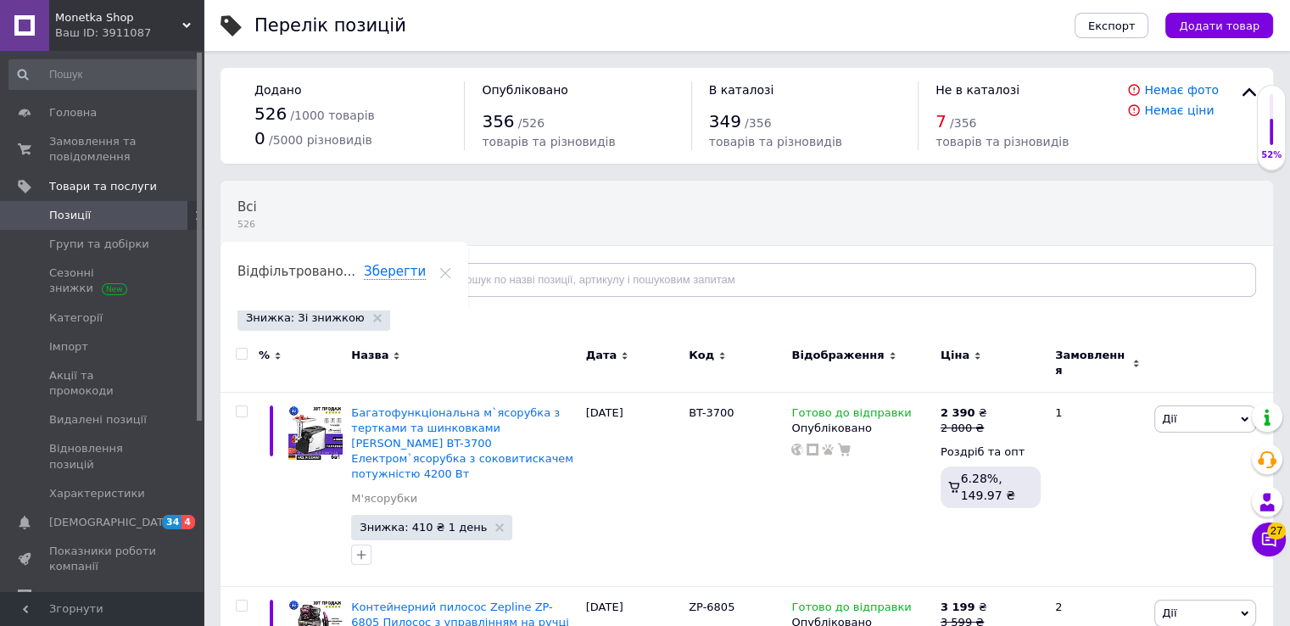
click at [243, 352] on input "checkbox" at bounding box center [241, 354] width 11 height 11
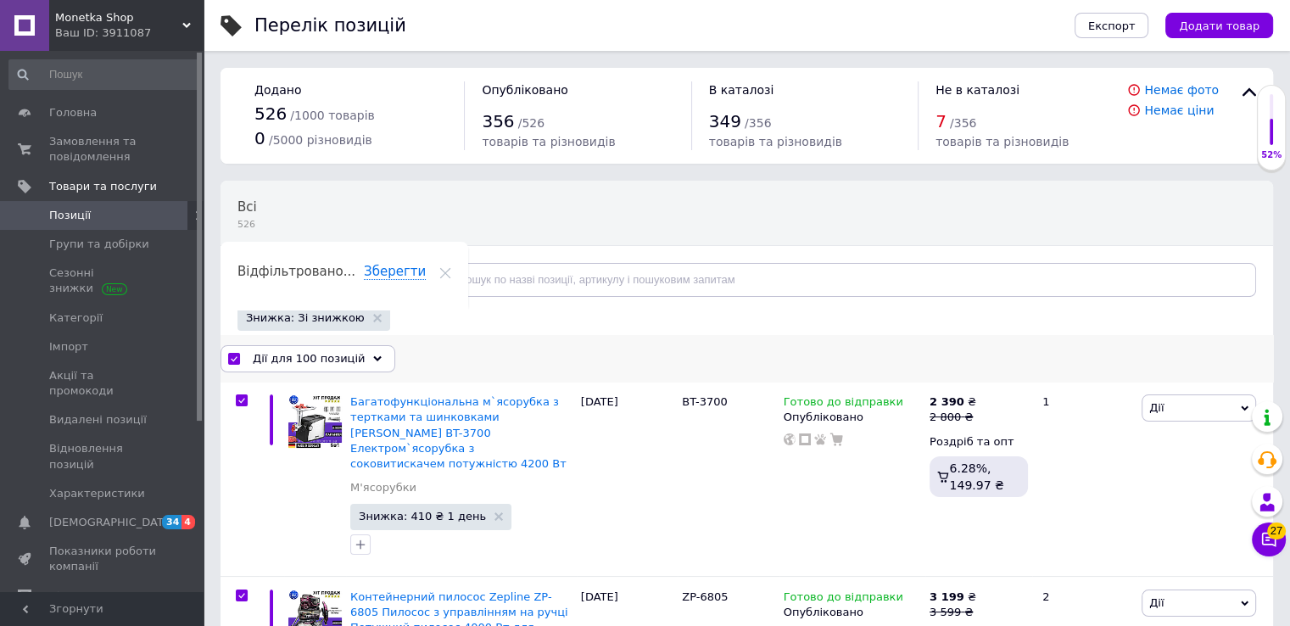
click at [368, 357] on div "Дії для 100 позицій" at bounding box center [308, 358] width 175 height 27
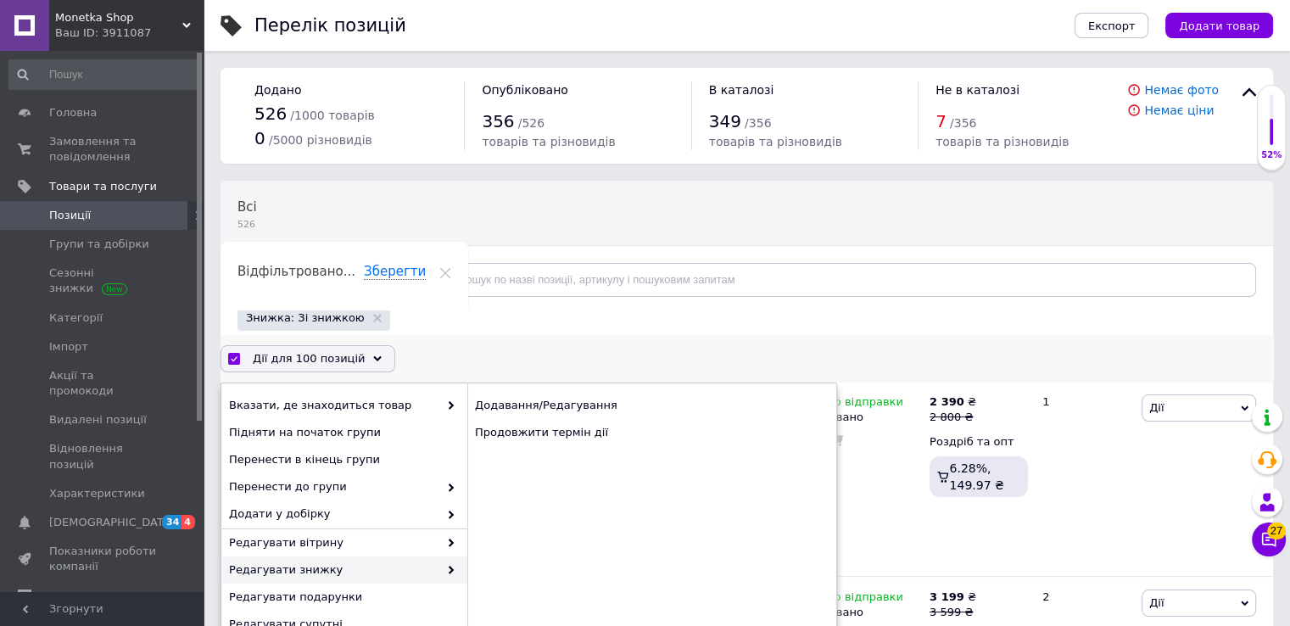
click at [302, 557] on div "Редагувати знижку" at bounding box center [344, 570] width 246 height 27
click at [606, 432] on div "Продовжити термін дії" at bounding box center [651, 432] width 369 height 27
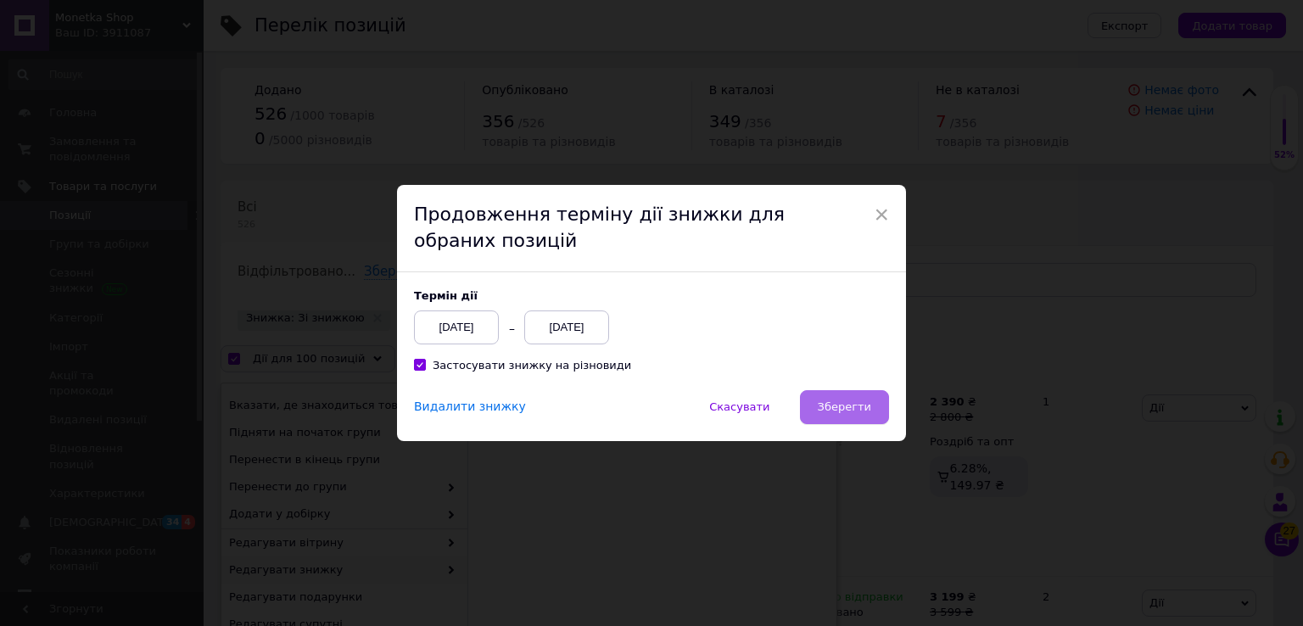
click at [853, 396] on button "Зберегти" at bounding box center [844, 407] width 89 height 34
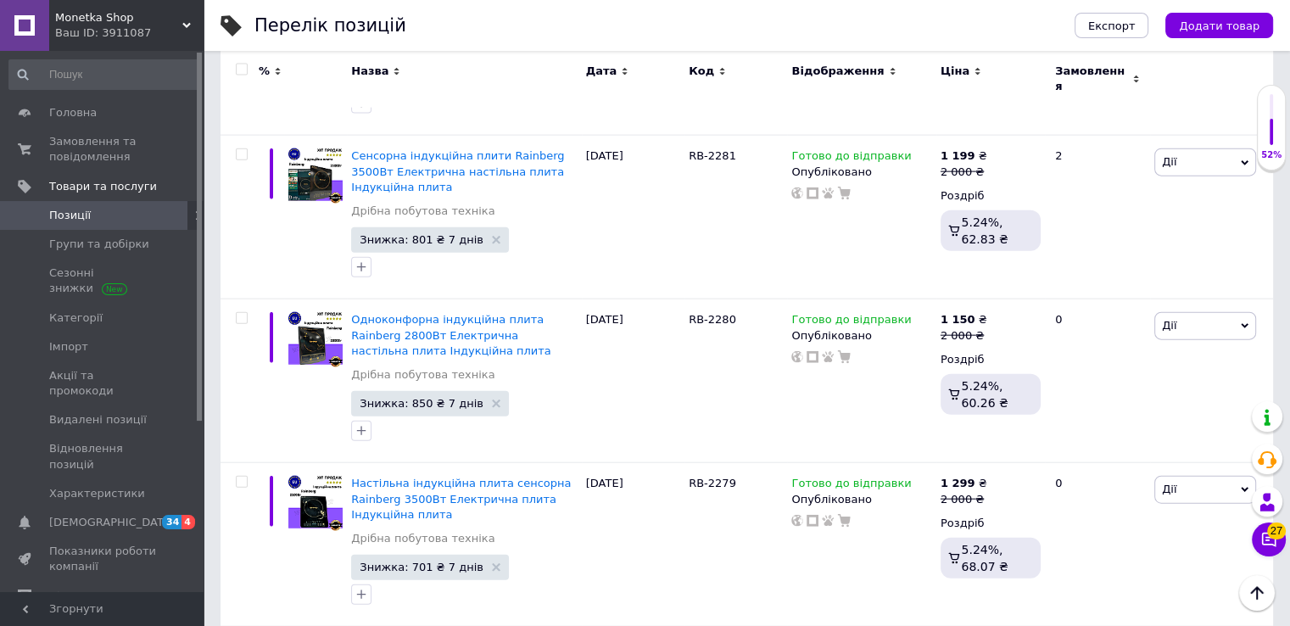
scroll to position [17464, 0]
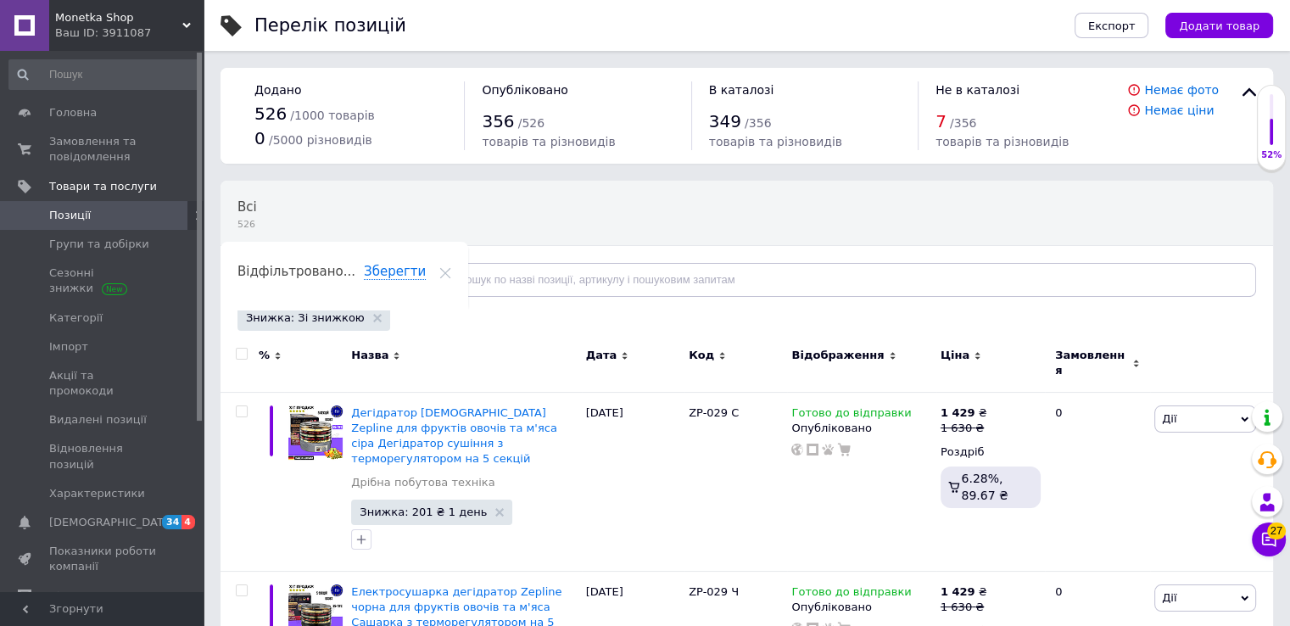
click at [238, 355] on input "checkbox" at bounding box center [241, 354] width 11 height 11
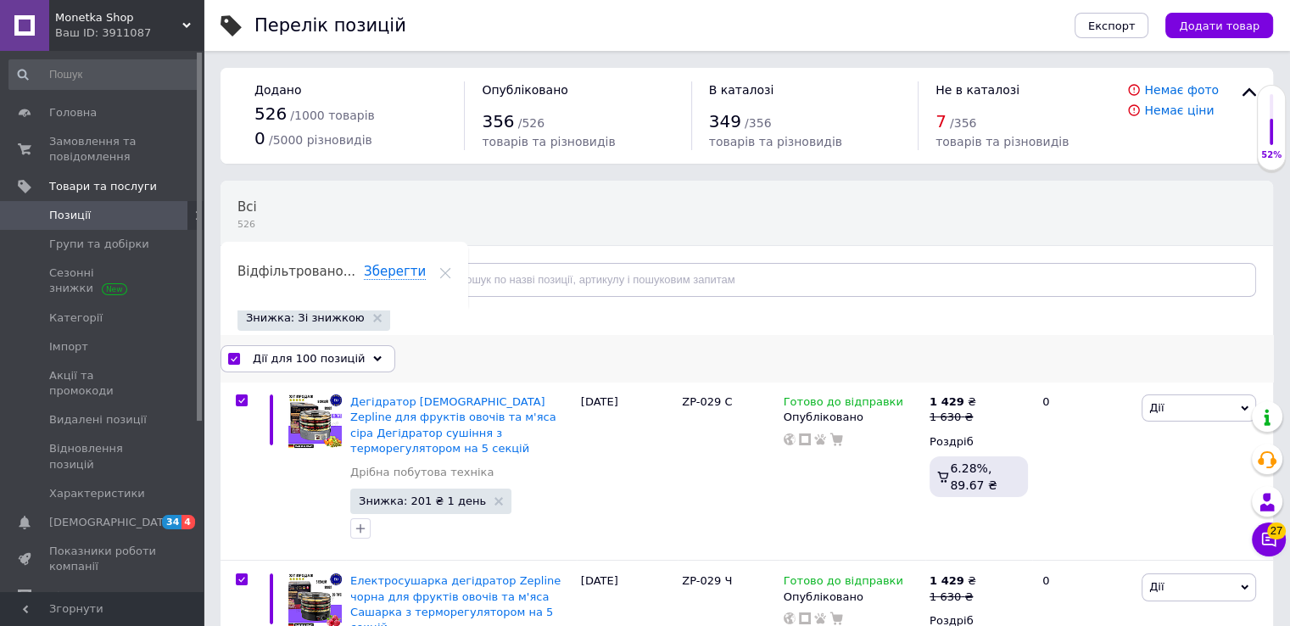
click at [318, 364] on span "Дії для 100 позицій" at bounding box center [309, 358] width 112 height 15
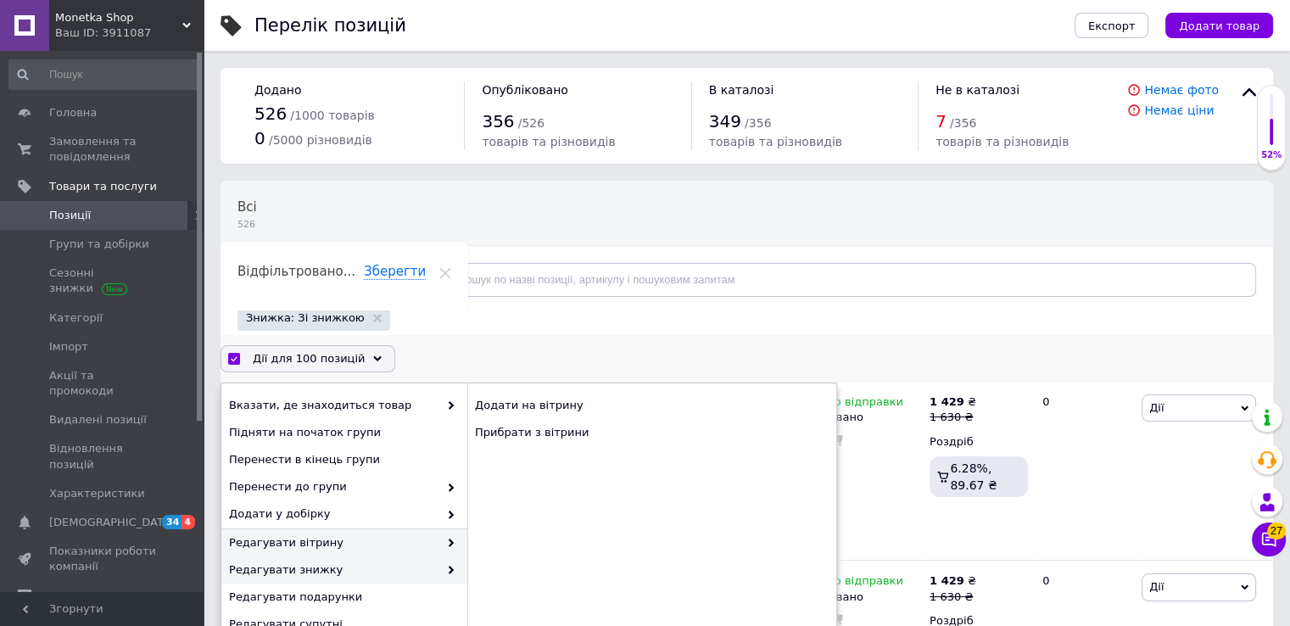
click at [328, 568] on span "Редагувати знижку" at bounding box center [334, 570] width 210 height 15
click at [571, 435] on div "Продовжити термін дії" at bounding box center [651, 432] width 369 height 27
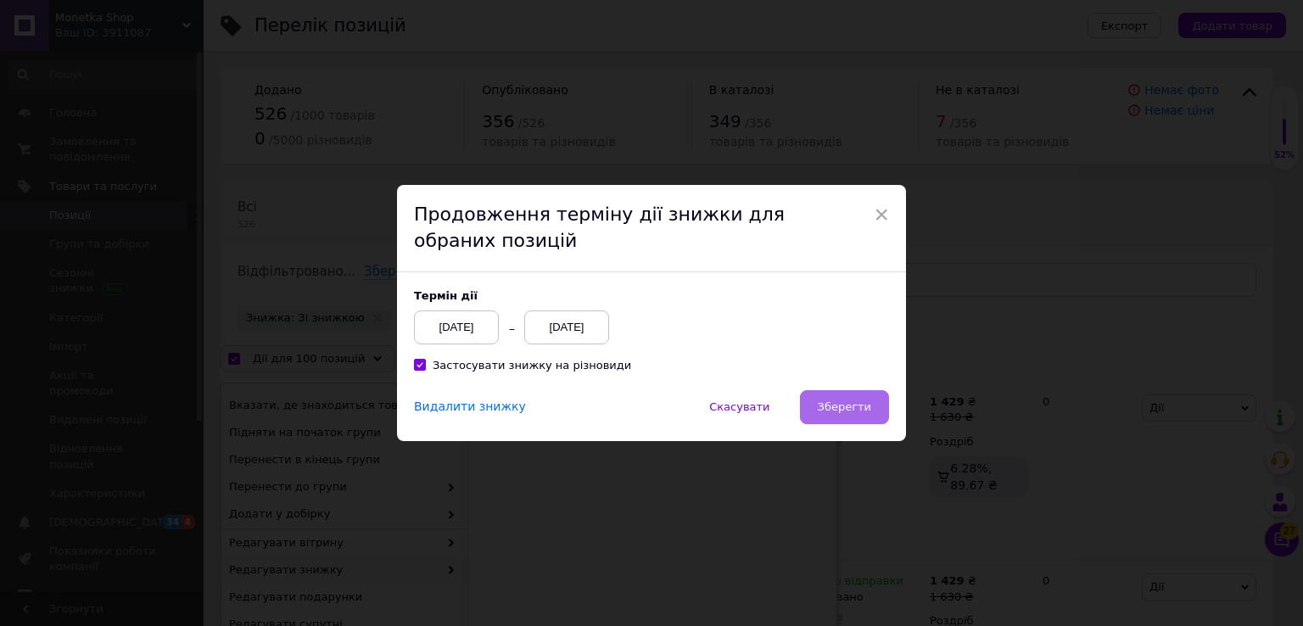
click at [849, 405] on span "Зберегти" at bounding box center [844, 406] width 53 height 13
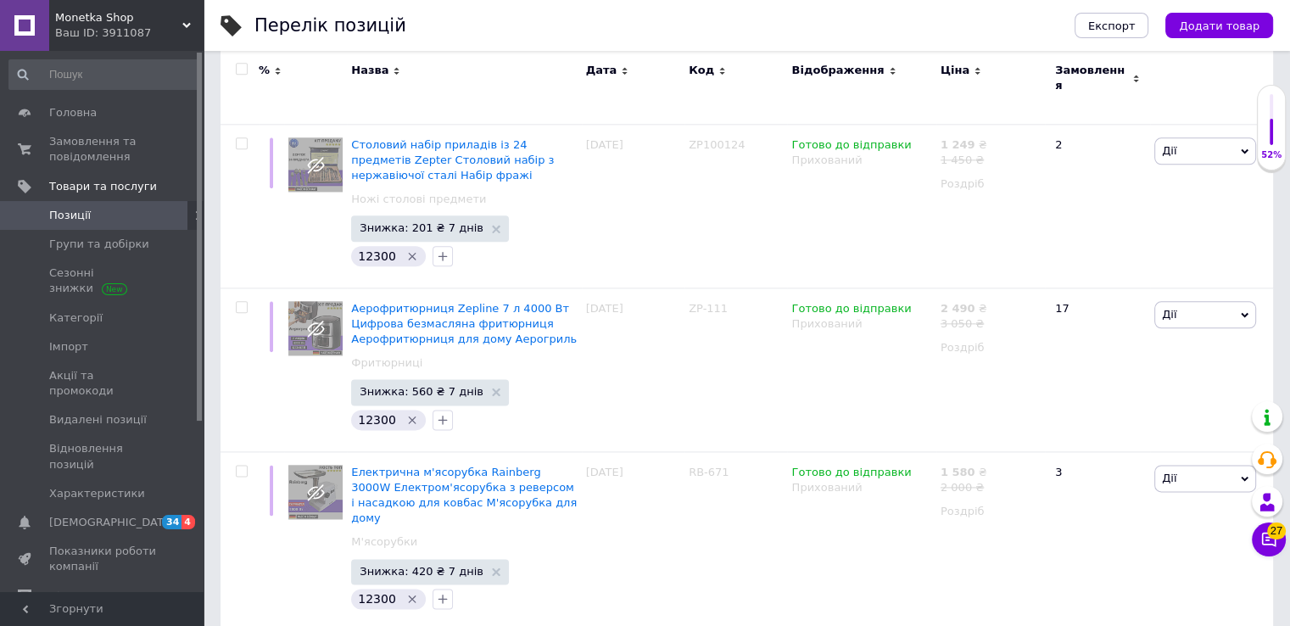
scroll to position [16603, 0]
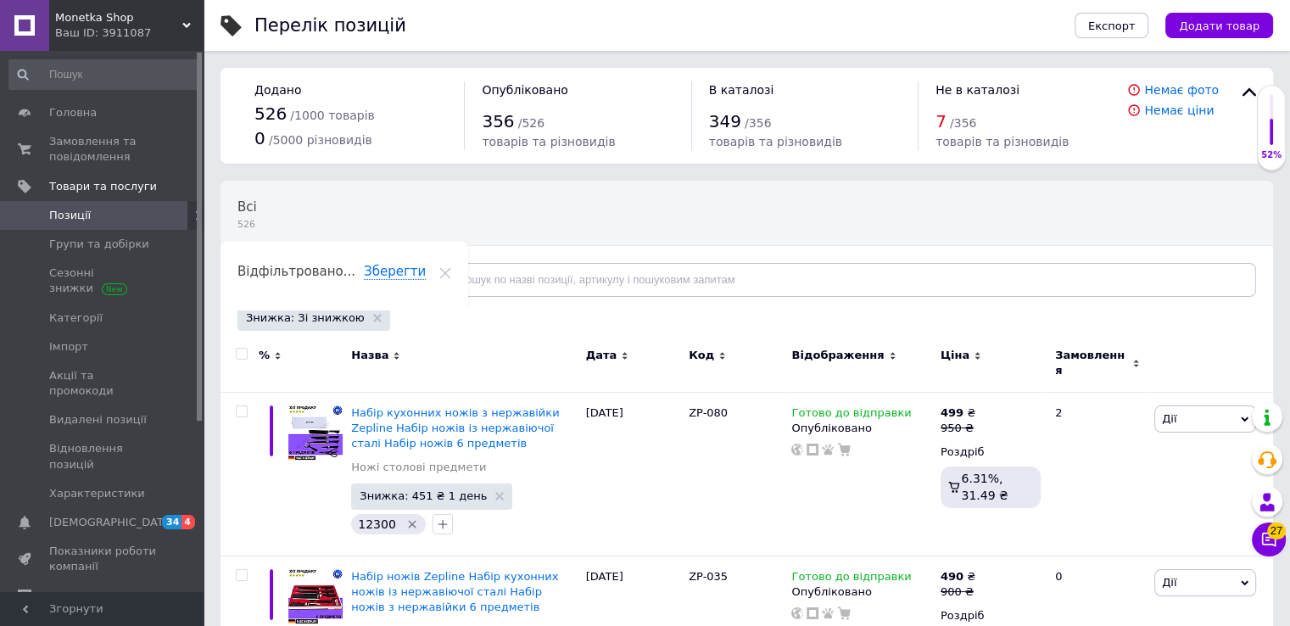
click at [241, 350] on input "checkbox" at bounding box center [241, 354] width 11 height 11
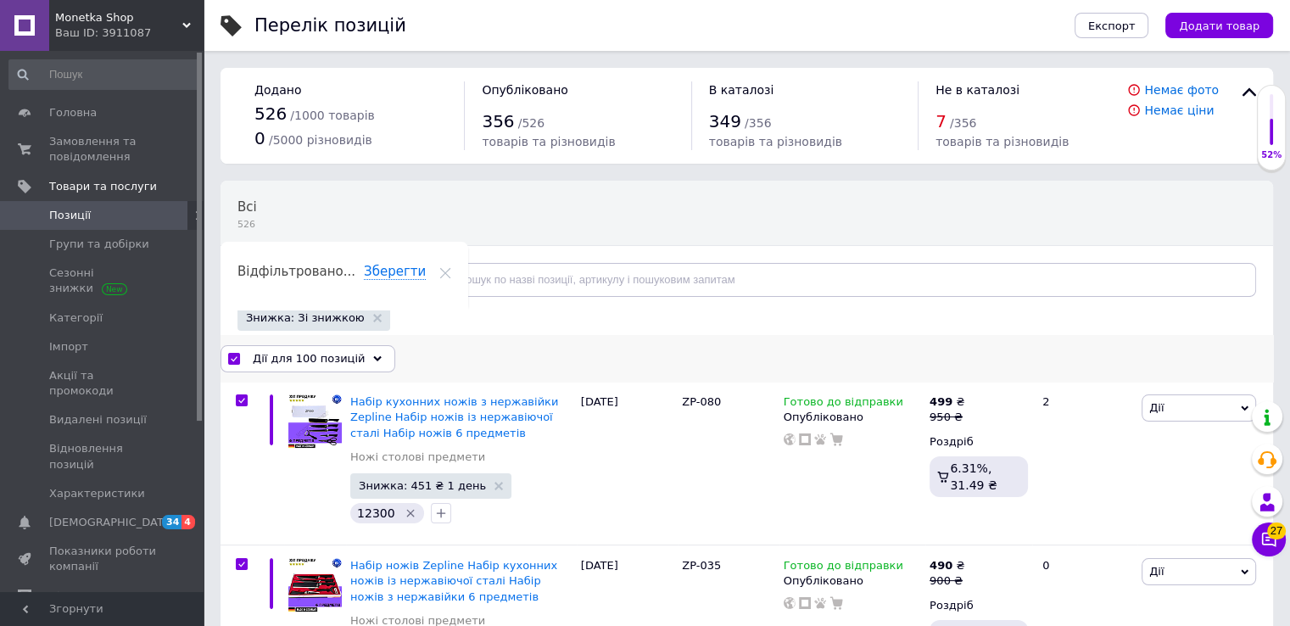
click at [343, 364] on span "Дії для 100 позицій" at bounding box center [309, 358] width 112 height 15
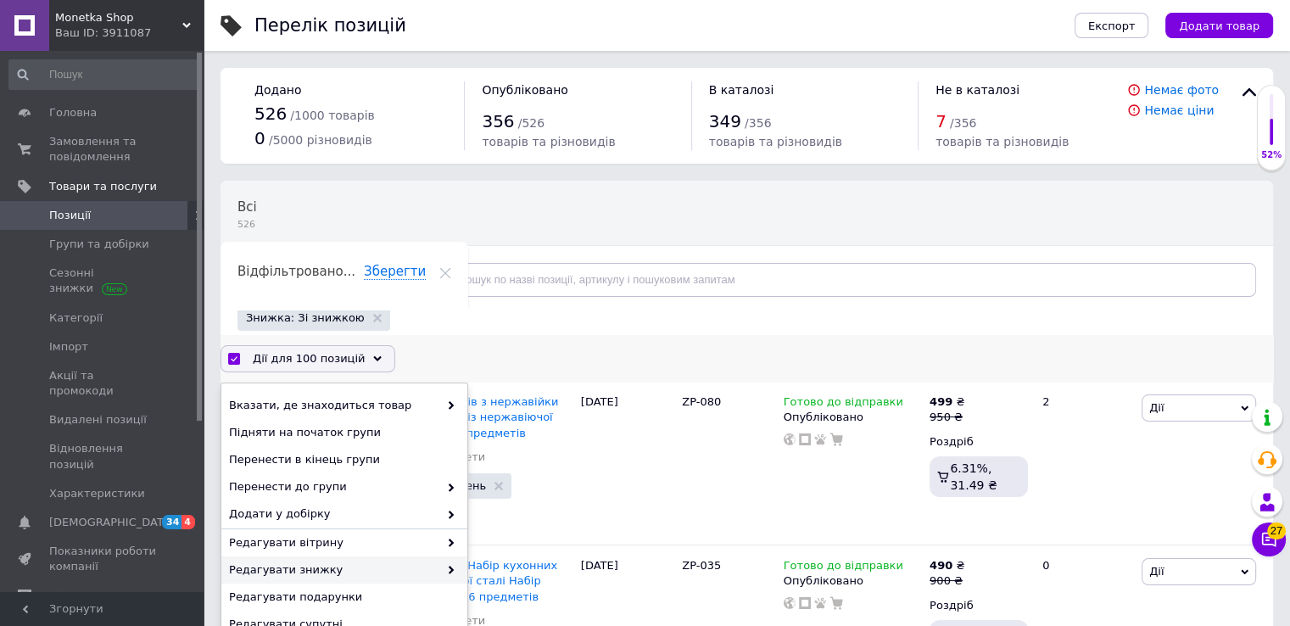
click at [305, 571] on span "Редагувати знижку" at bounding box center [334, 570] width 210 height 15
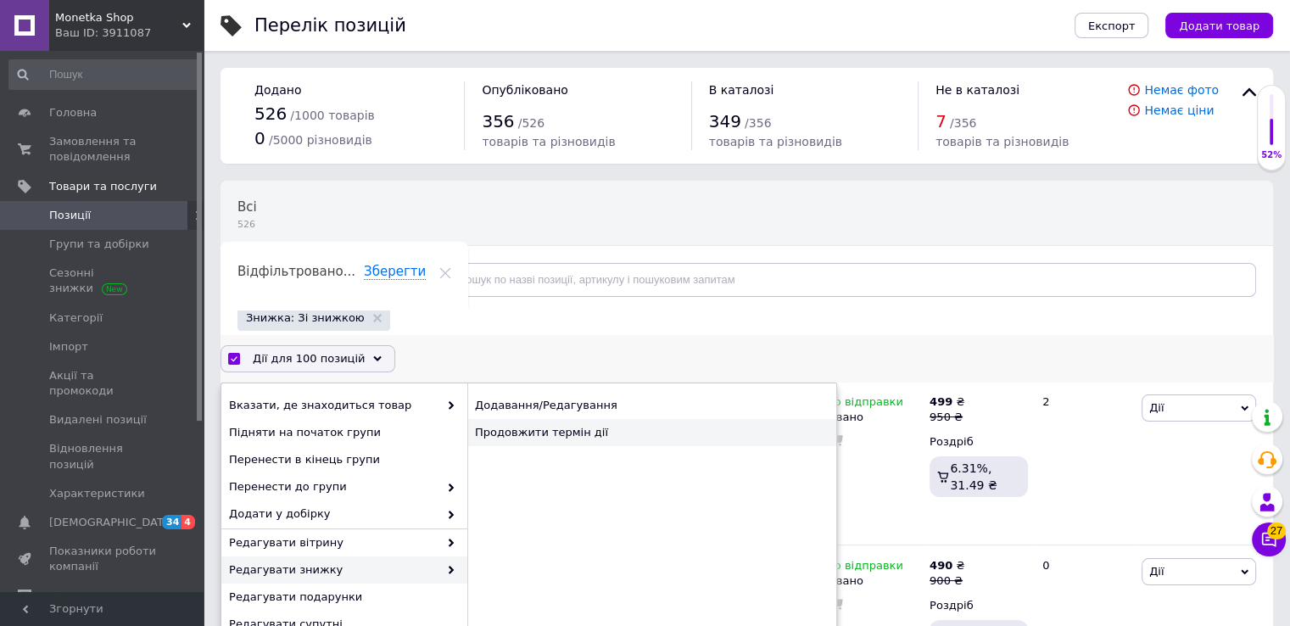
click at [611, 436] on div "Продовжити термін дії" at bounding box center [651, 432] width 369 height 27
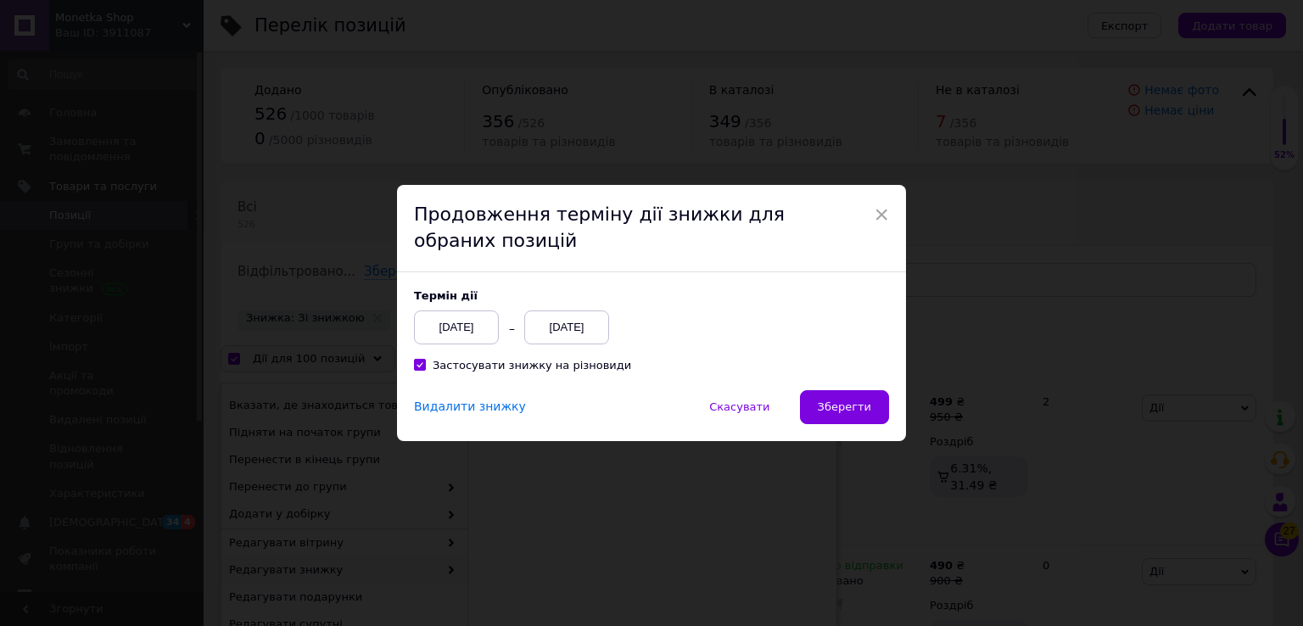
click at [859, 439] on div "Видалити знижку Скасувати   Зберегти" at bounding box center [651, 415] width 509 height 51
click at [855, 410] on span "Зберегти" at bounding box center [844, 406] width 53 height 13
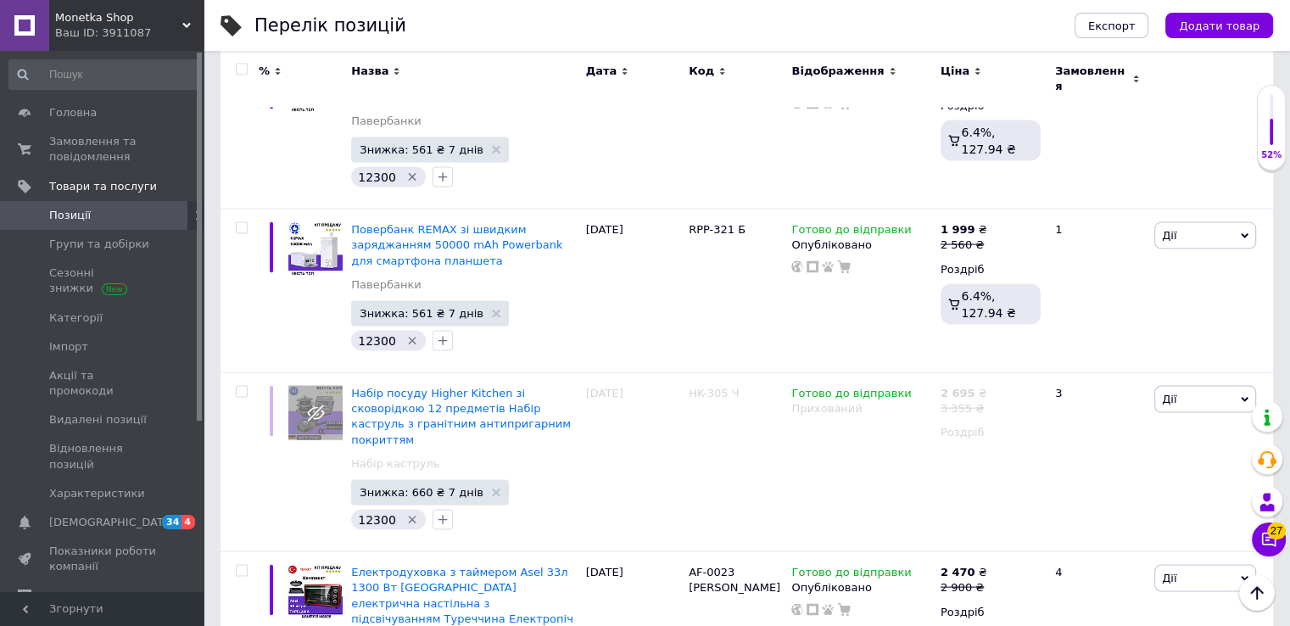
scroll to position [16645, 0]
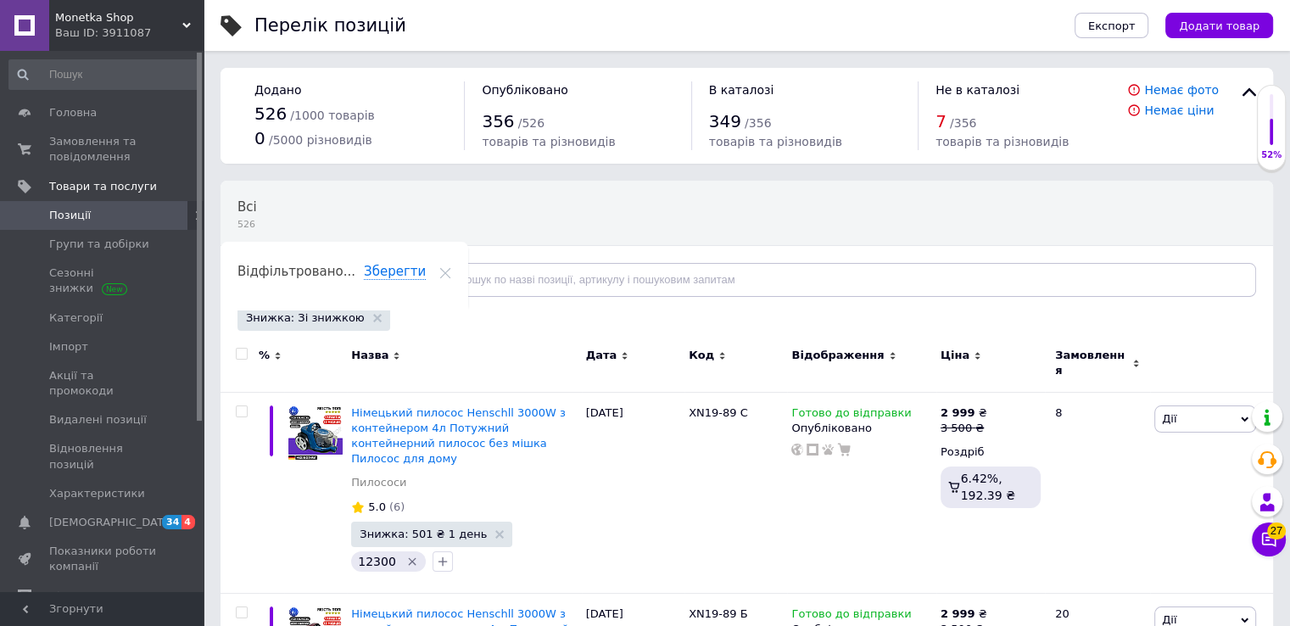
click at [241, 353] on input "checkbox" at bounding box center [241, 354] width 11 height 11
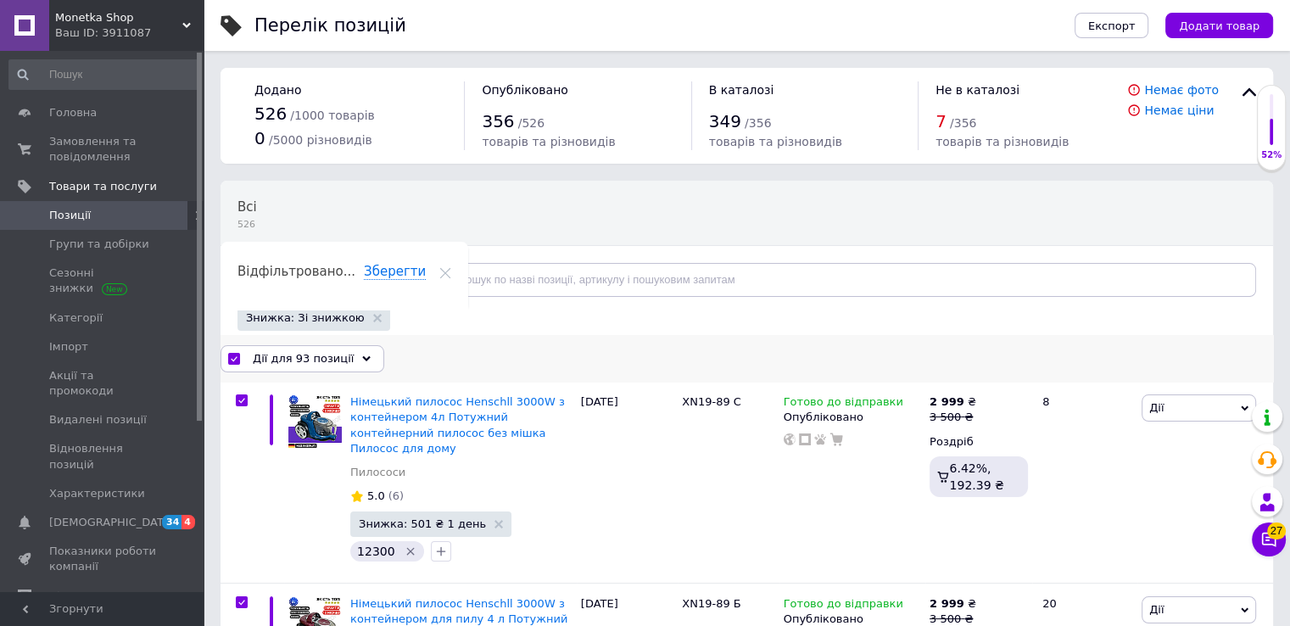
click at [316, 355] on span "Дії для 93 позиції" at bounding box center [303, 358] width 101 height 15
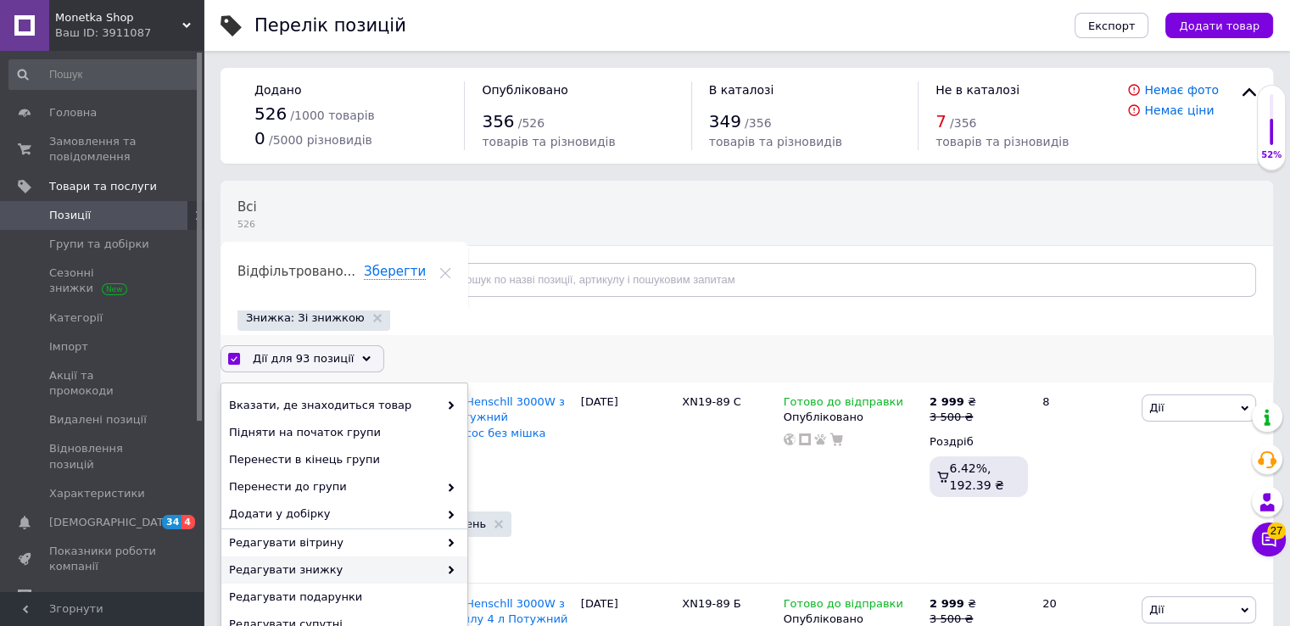
click at [323, 574] on span "Редагувати знижку" at bounding box center [334, 570] width 210 height 15
click at [458, 568] on div "Редагувати знижку" at bounding box center [344, 570] width 246 height 27
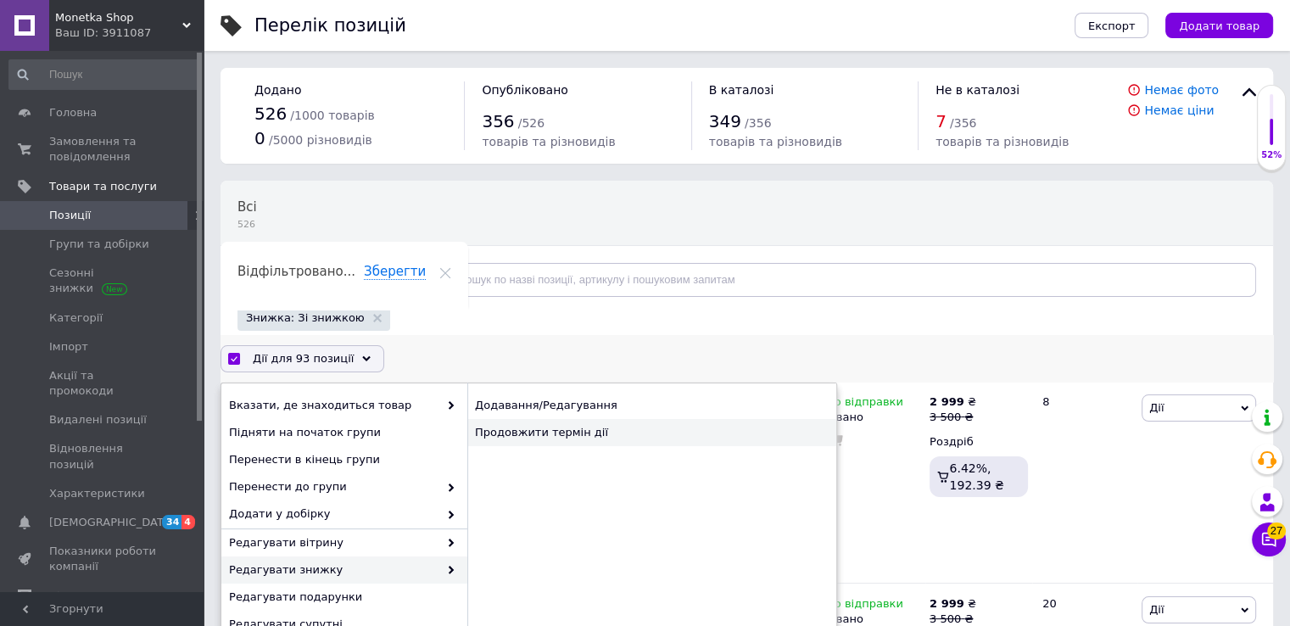
click at [573, 435] on div "Продовжити термін дії" at bounding box center [651, 432] width 369 height 27
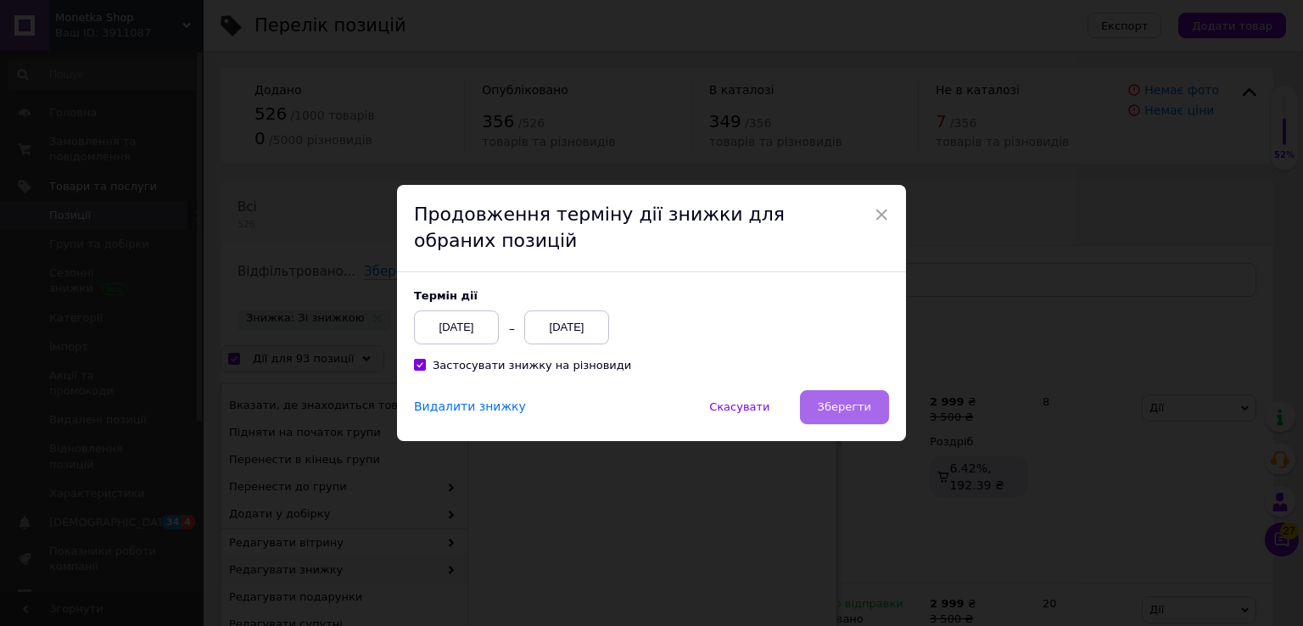
click at [821, 406] on button "Зберегти" at bounding box center [844, 407] width 89 height 34
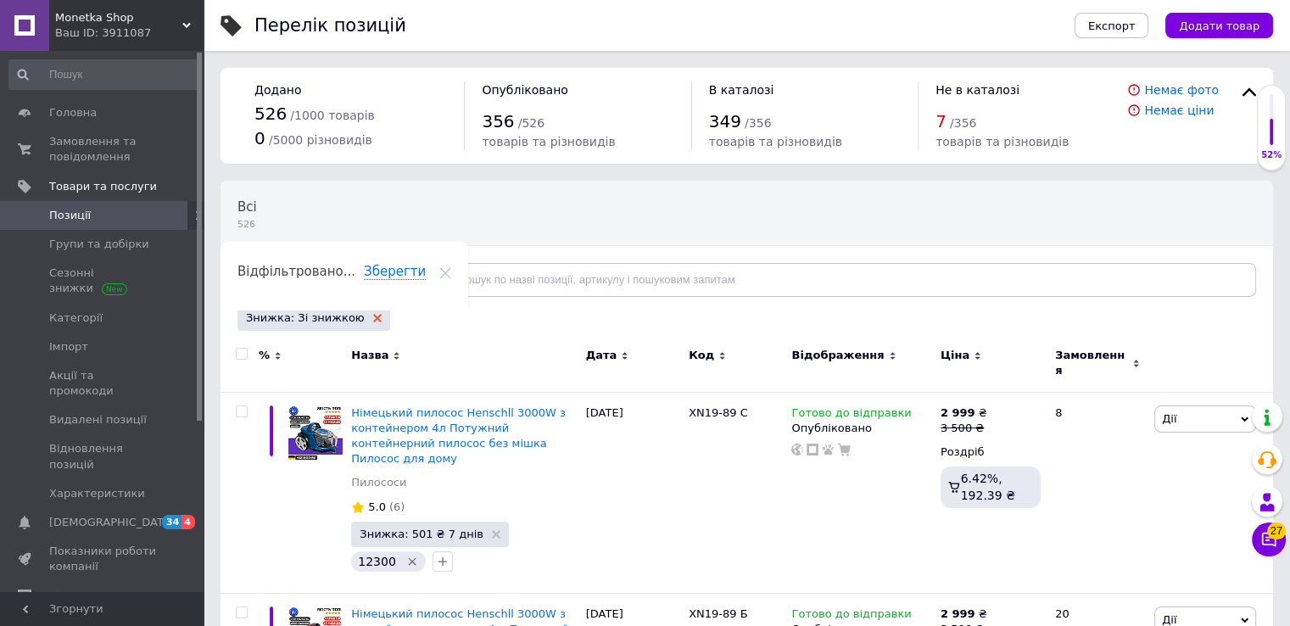
click at [373, 315] on icon at bounding box center [377, 318] width 8 height 8
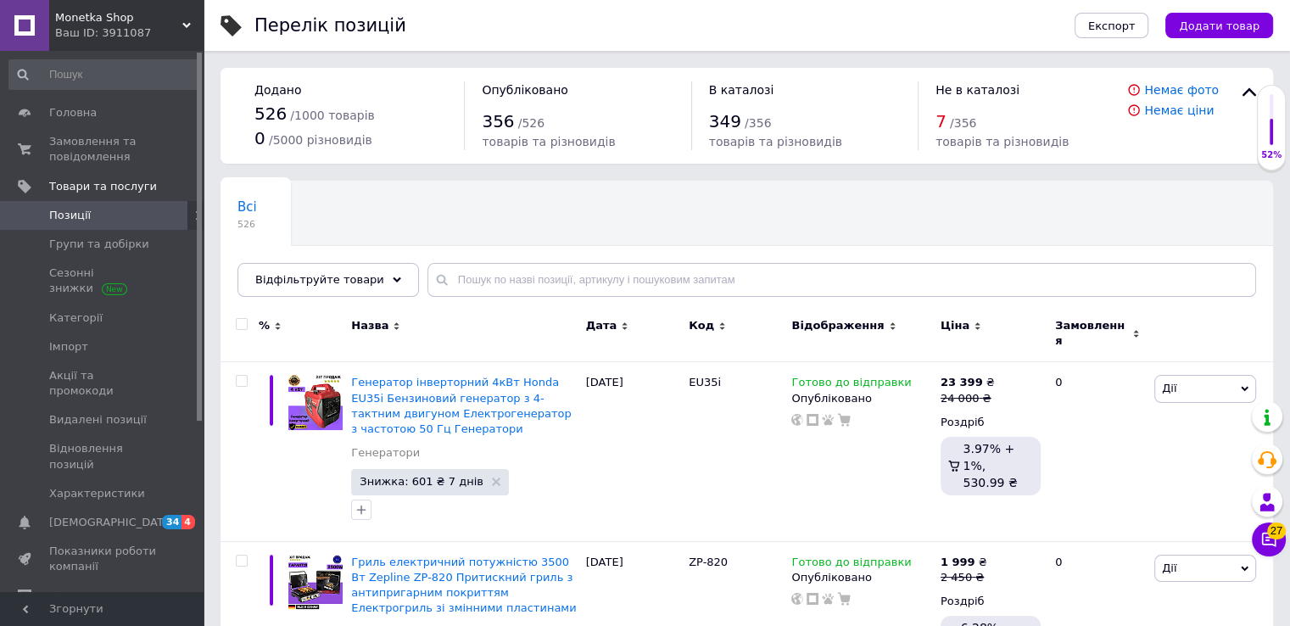
click at [357, 278] on span "Відфільтруйте товари" at bounding box center [319, 279] width 129 height 13
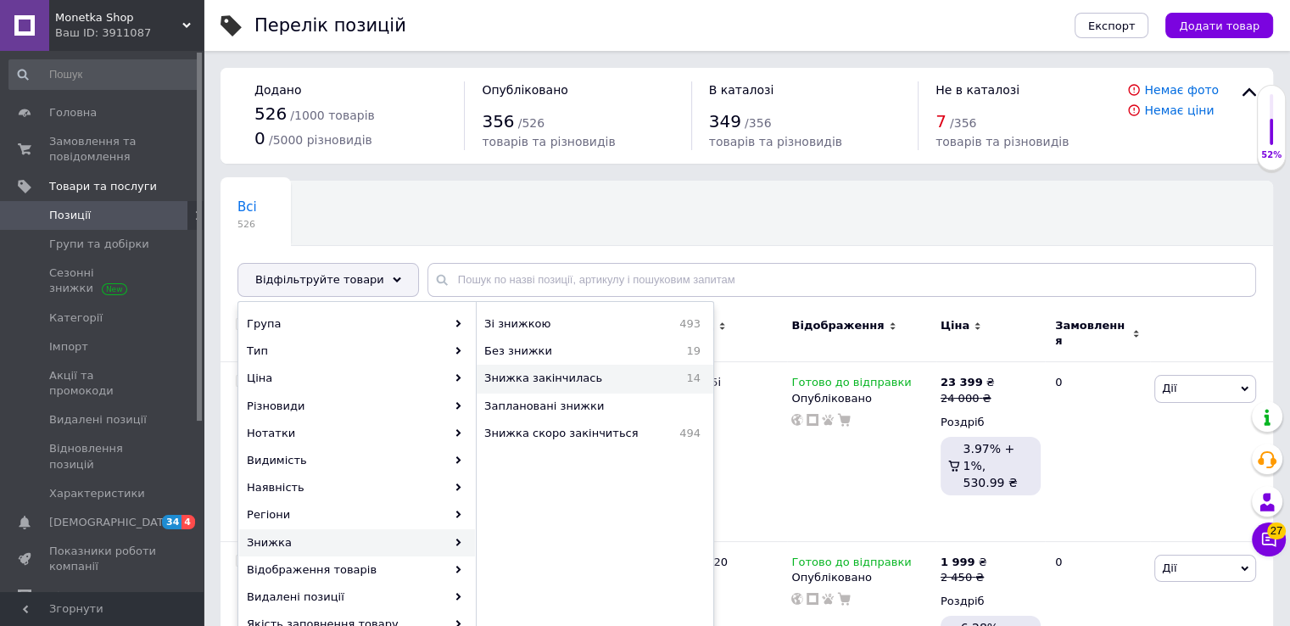
click at [587, 381] on span "Знижка закінчилась" at bounding box center [575, 378] width 182 height 15
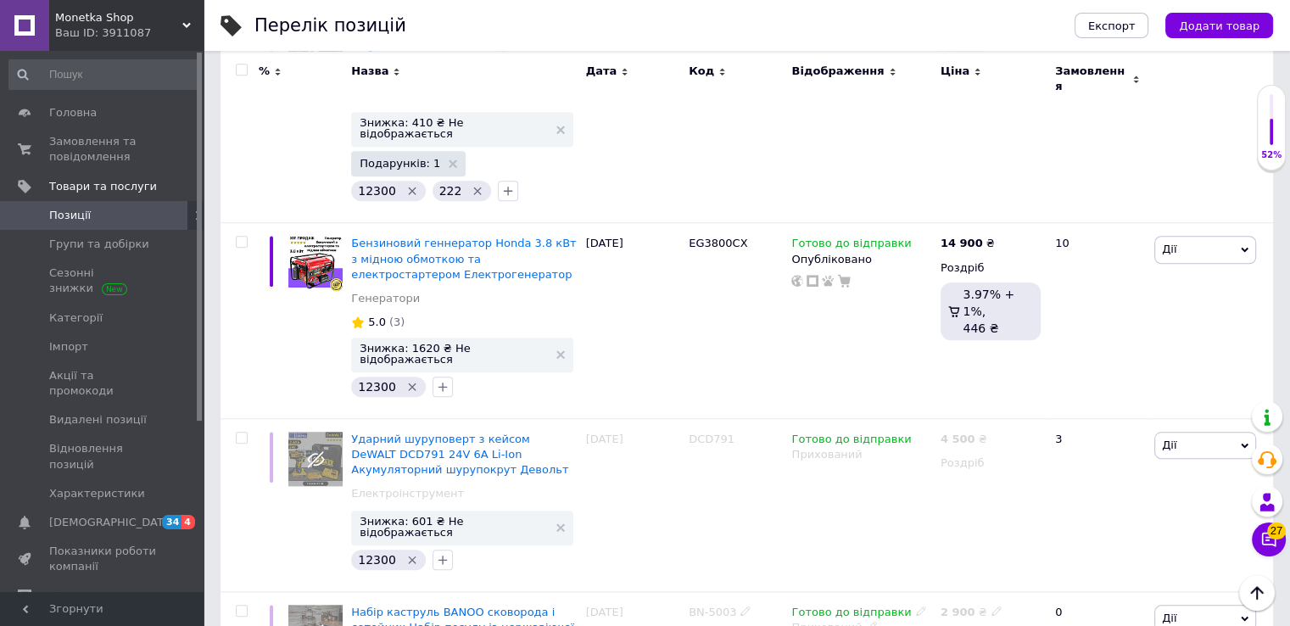
scroll to position [1569, 0]
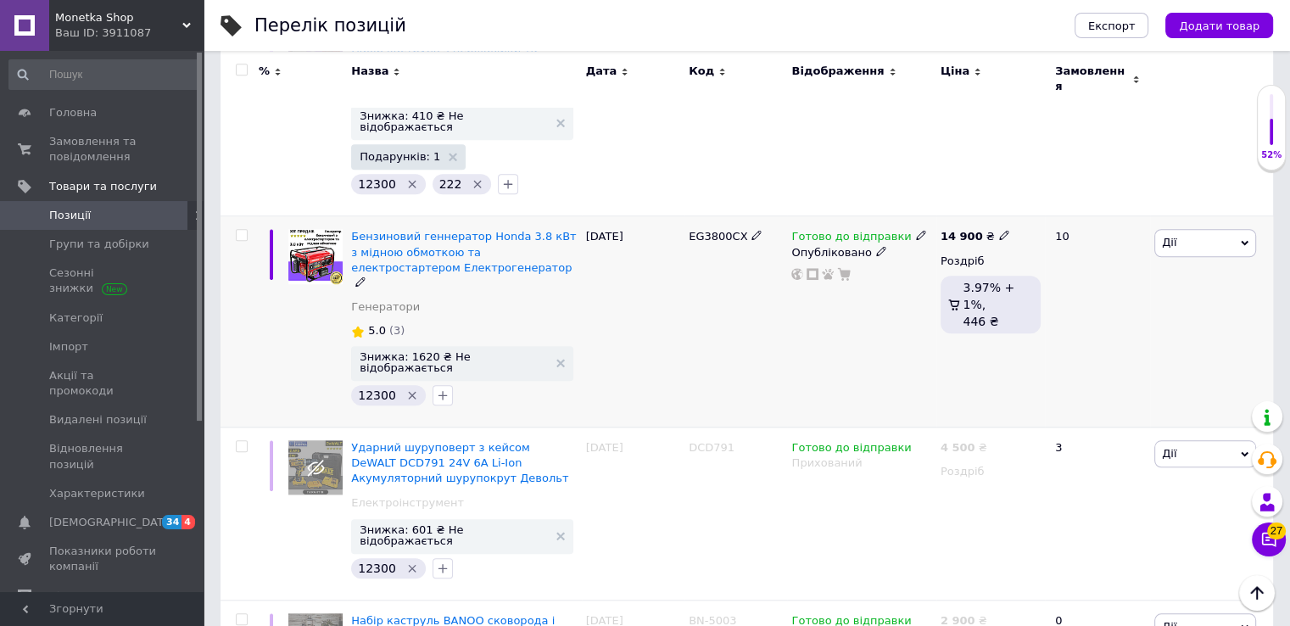
drag, startPoint x: 678, startPoint y: 130, endPoint x: 737, endPoint y: 133, distance: 59.5
click at [737, 216] on div "Бензиновий геннератор Honda 3.8 кВт з мідною обмоткою та електростартером Елект…" at bounding box center [747, 321] width 1053 height 211
copy div "EG3800CX"
